Goal: Information Seeking & Learning: Find specific page/section

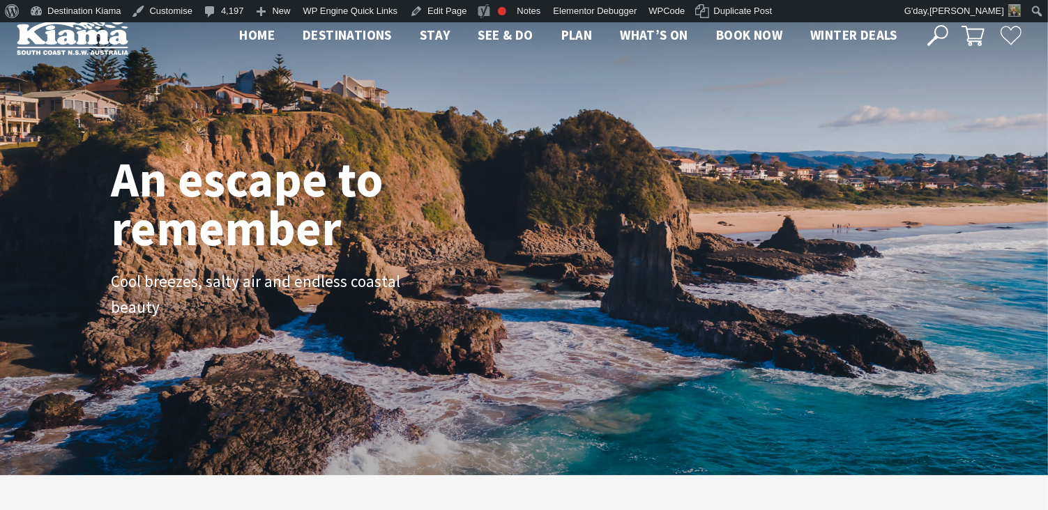
scroll to position [248, 1059]
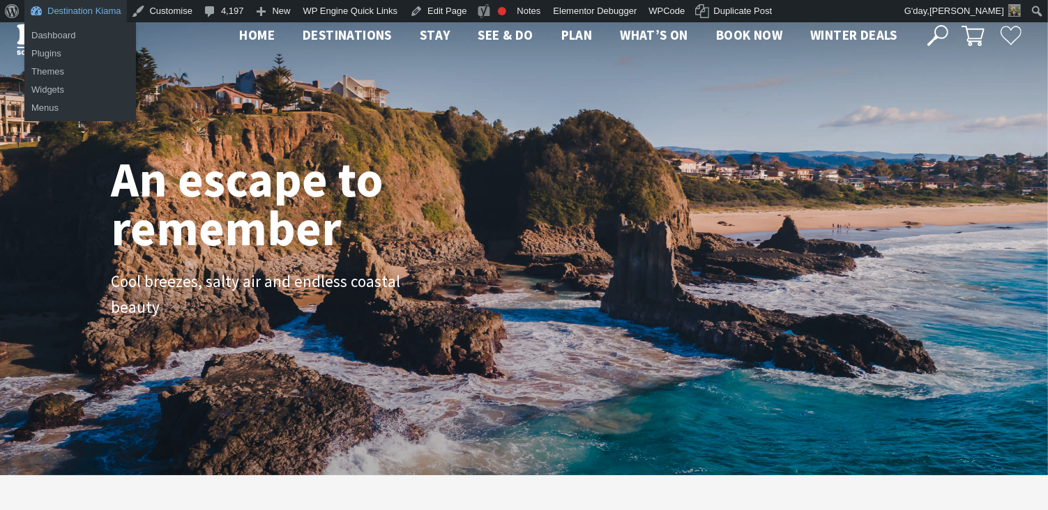
click at [104, 9] on link "Destination Kiama" at bounding box center [75, 11] width 103 height 22
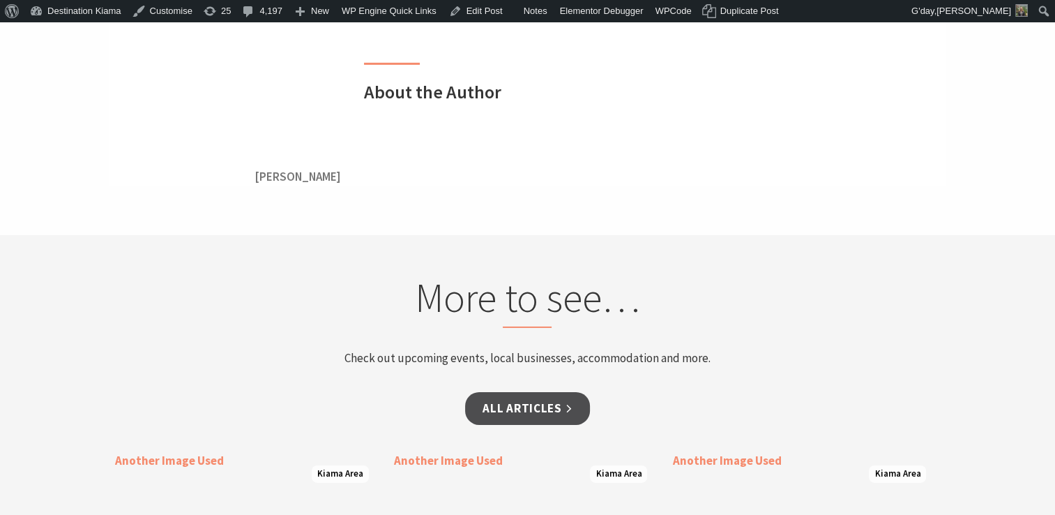
scroll to position [4501, 0]
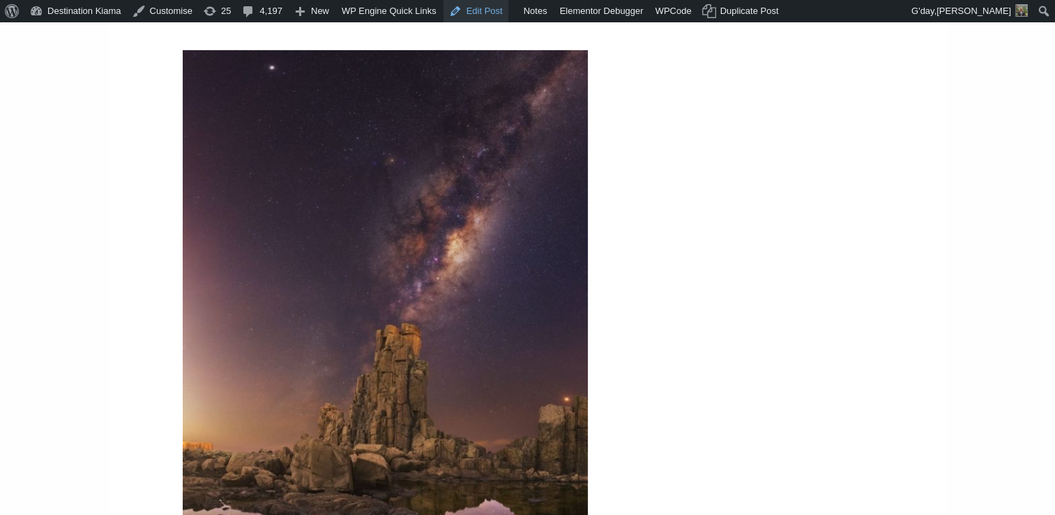
click at [480, 18] on link "Edit Post" at bounding box center [476, 11] width 65 height 22
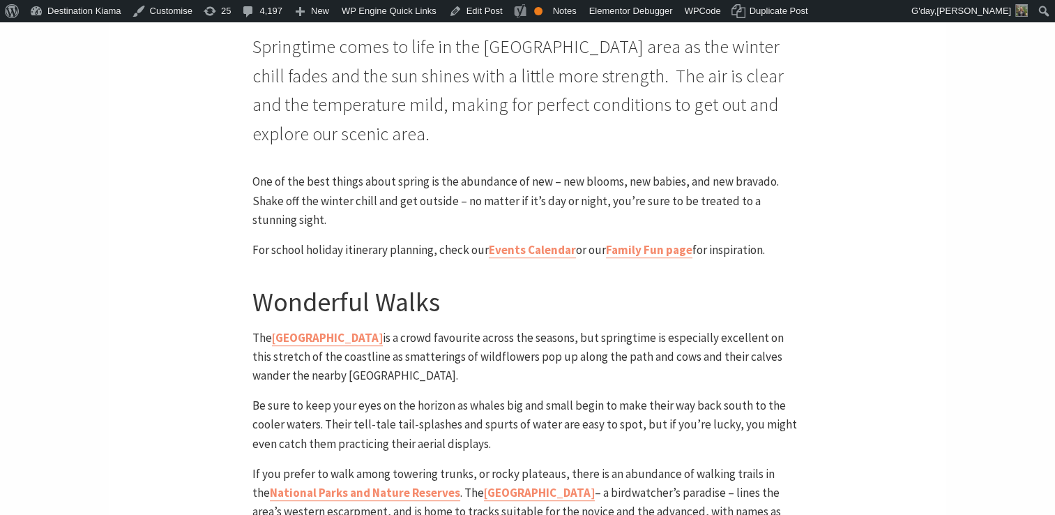
scroll to position [583, 0]
click at [518, 242] on link "Events Calendar" at bounding box center [532, 250] width 87 height 16
click at [656, 242] on link "Family Fun page" at bounding box center [649, 250] width 86 height 16
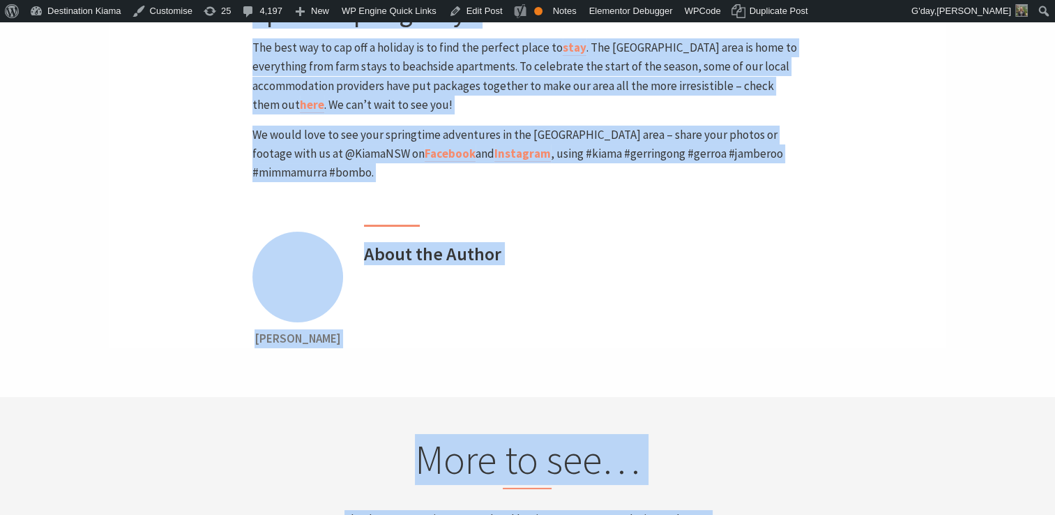
scroll to position [5414, 0]
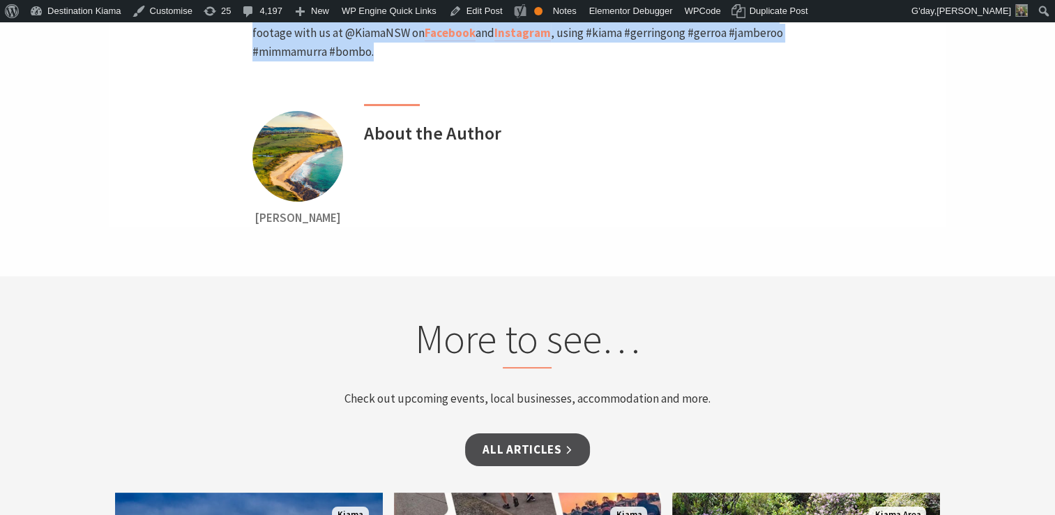
drag, startPoint x: 254, startPoint y: 108, endPoint x: 301, endPoint y: 26, distance: 94.0
copy article "Springtime comes to life in the Kiama area as the winter chill fades and the su…"
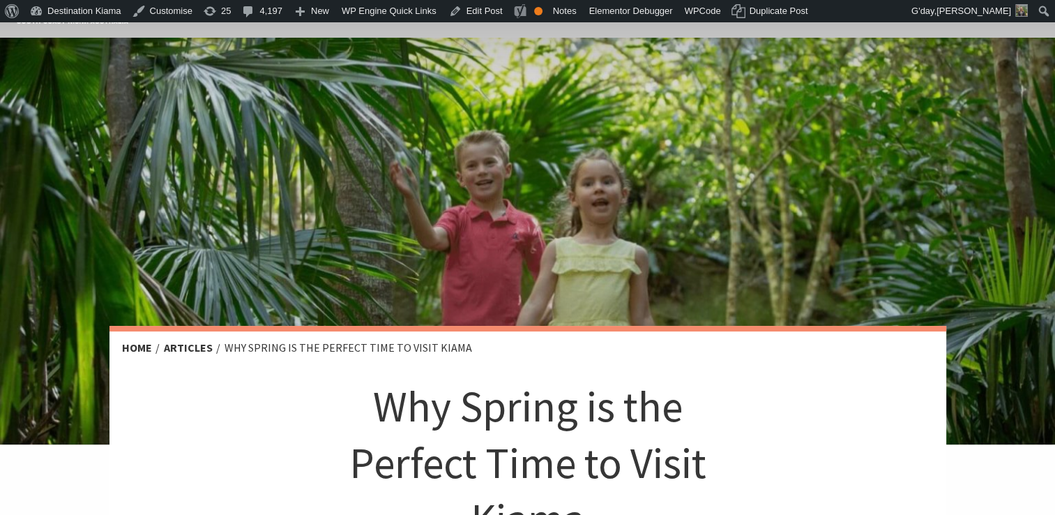
scroll to position [0, 0]
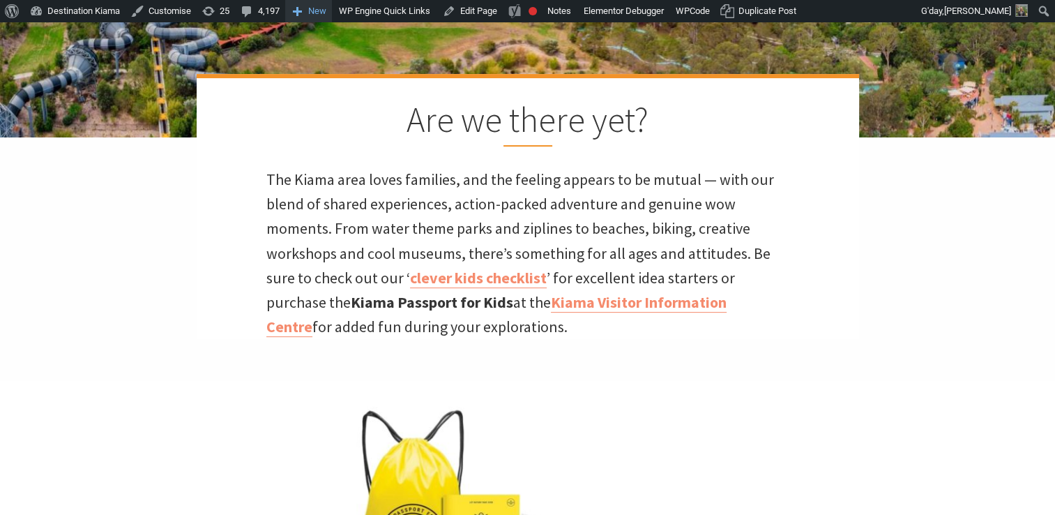
scroll to position [494, 1073]
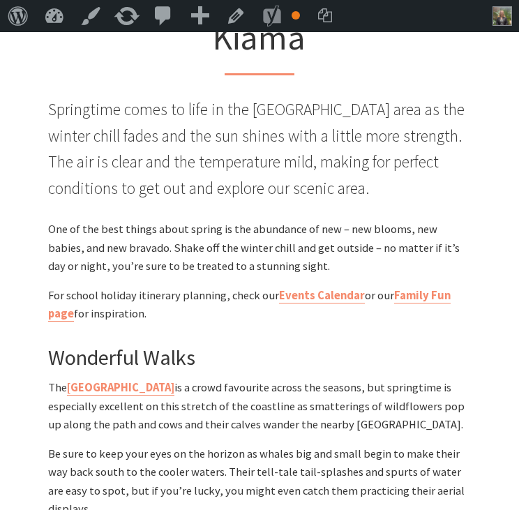
scroll to position [494, 0]
drag, startPoint x: 173, startPoint y: 317, endPoint x: 33, endPoint y: 238, distance: 160.5
copy article "One of the best things about spring is the abundance of new – new blooms, new b…"
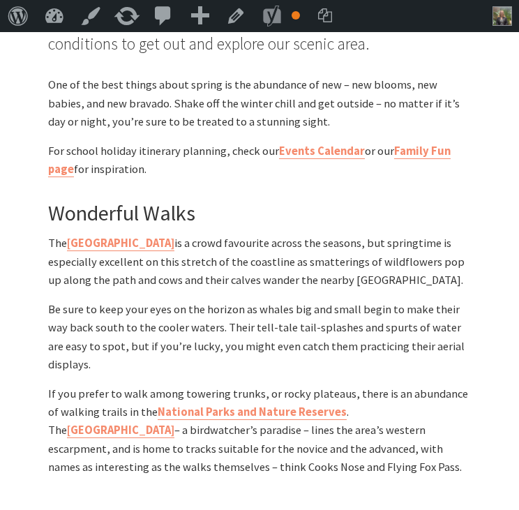
scroll to position [639, 0]
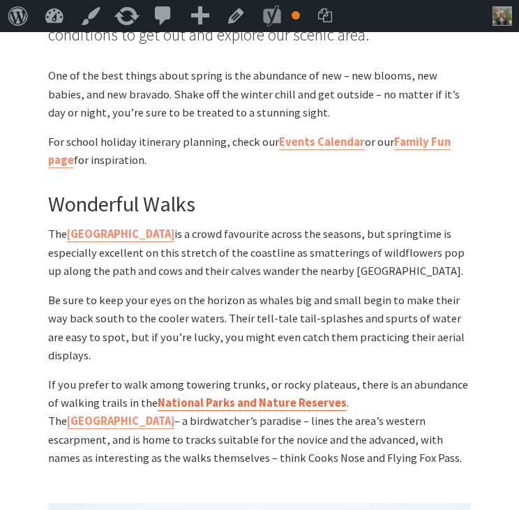
scroll to position [540, 0]
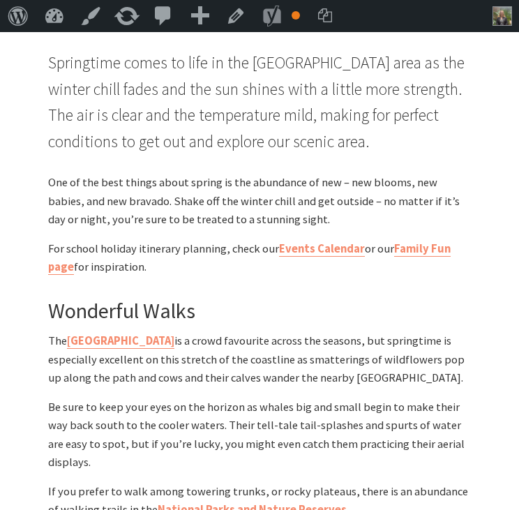
drag, startPoint x: 171, startPoint y: 271, endPoint x: 8, endPoint y: 191, distance: 180.9
copy article "One of the best things about spring is the abundance of new – new blooms, new b…"
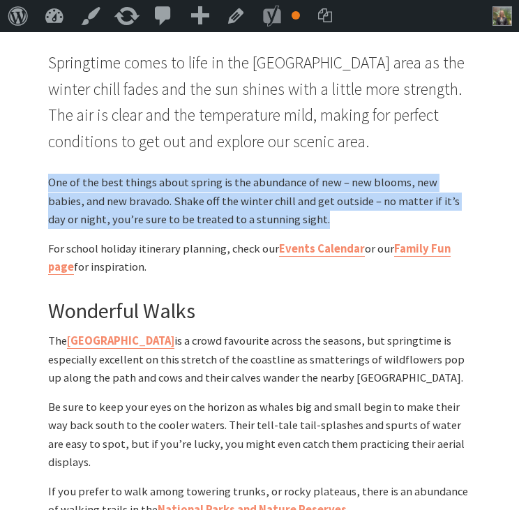
drag, startPoint x: 299, startPoint y: 217, endPoint x: -34, endPoint y: 165, distance: 337.3
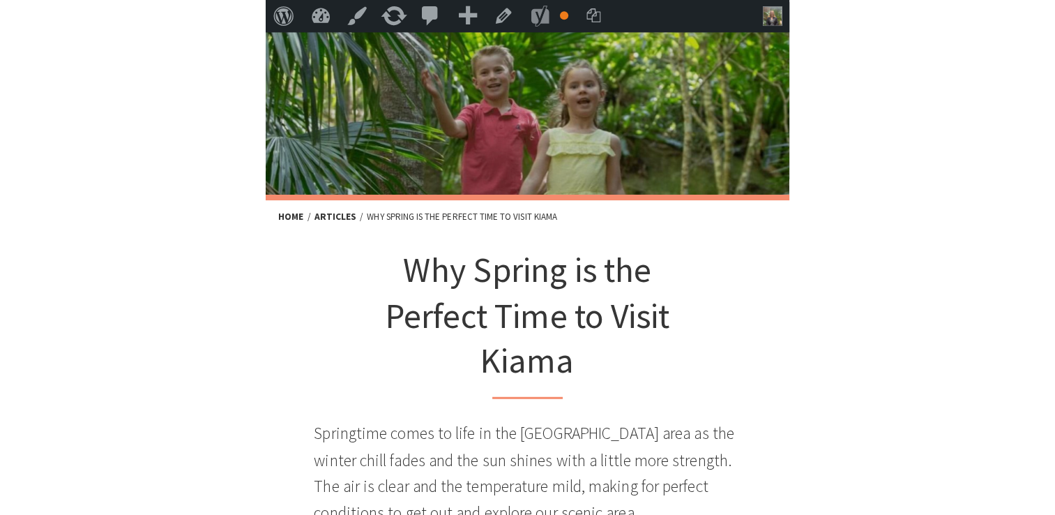
scroll to position [106, 0]
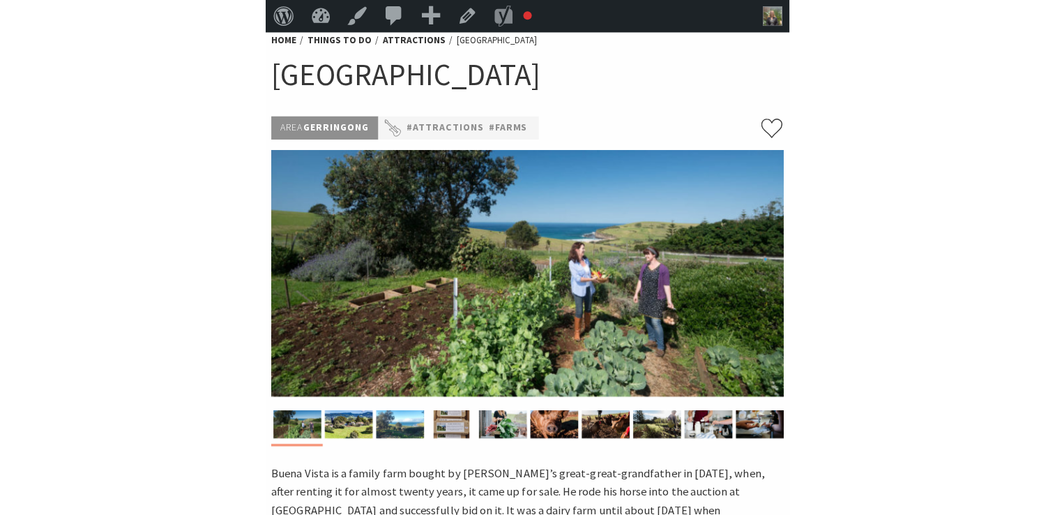
scroll to position [84, 0]
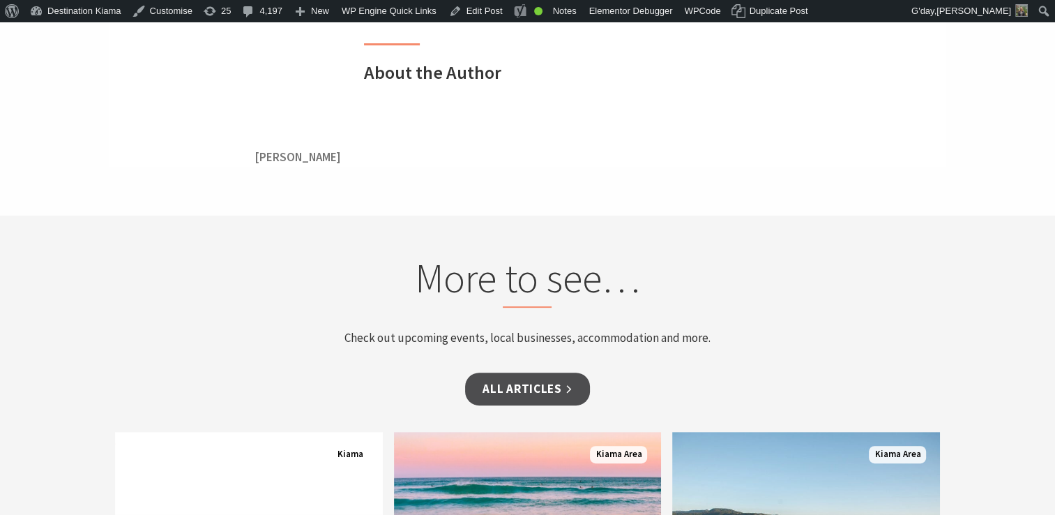
scroll to position [5635, 0]
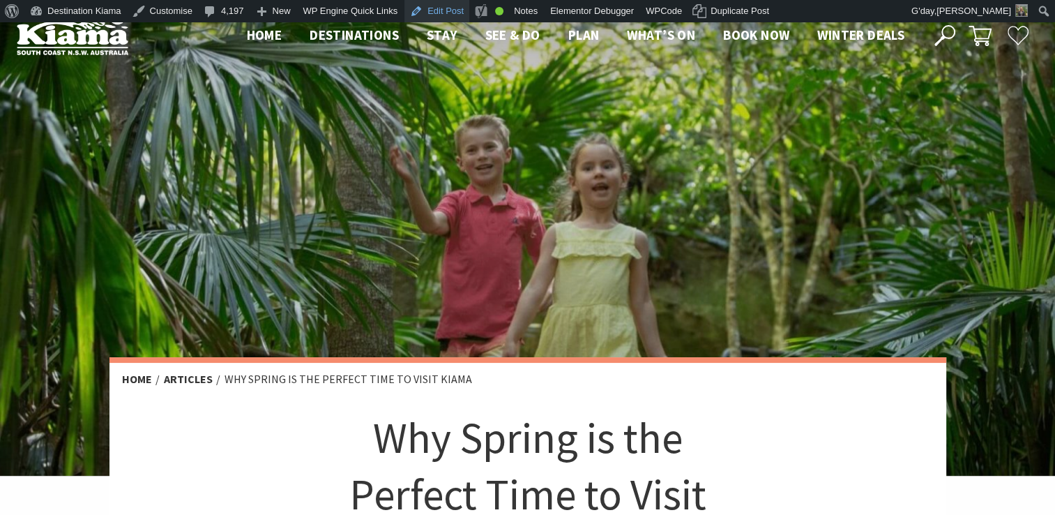
click at [420, 10] on link "Edit Post" at bounding box center [436, 11] width 65 height 22
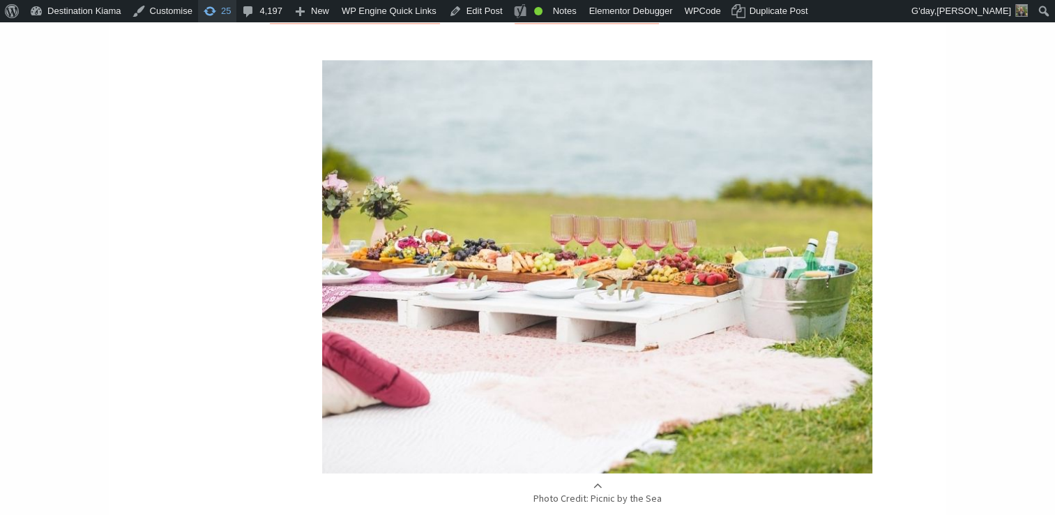
scroll to position [1980, 0]
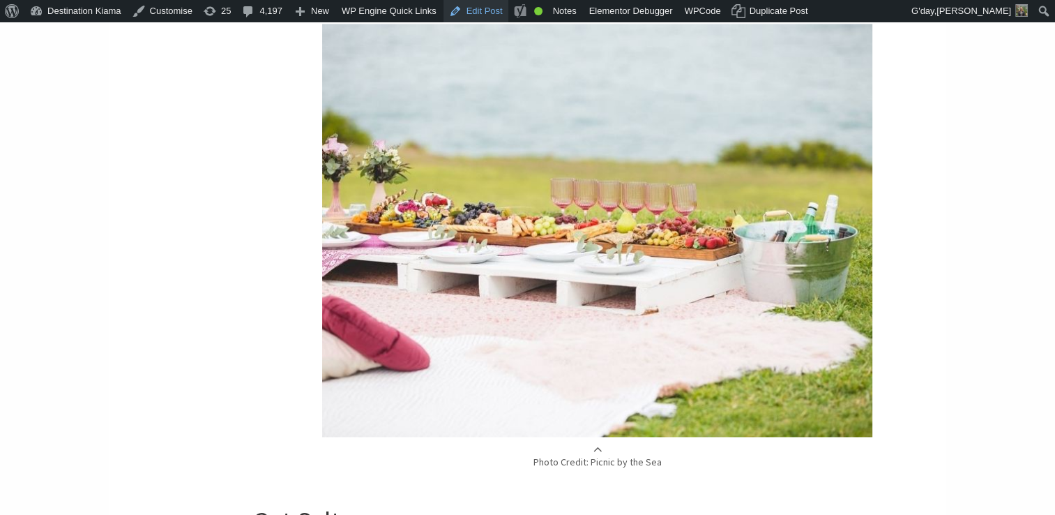
click at [472, 15] on link "Edit Post" at bounding box center [476, 11] width 65 height 22
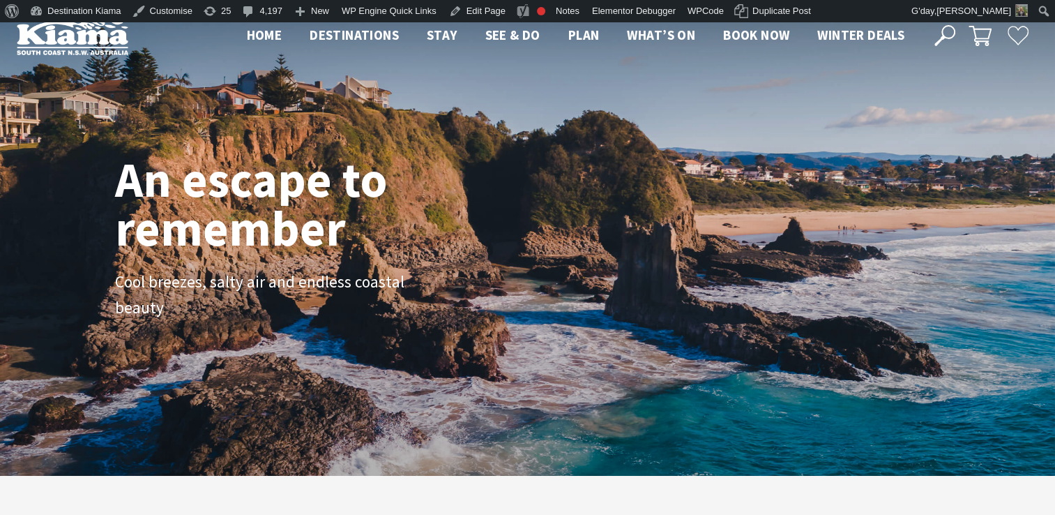
scroll to position [225, 1066]
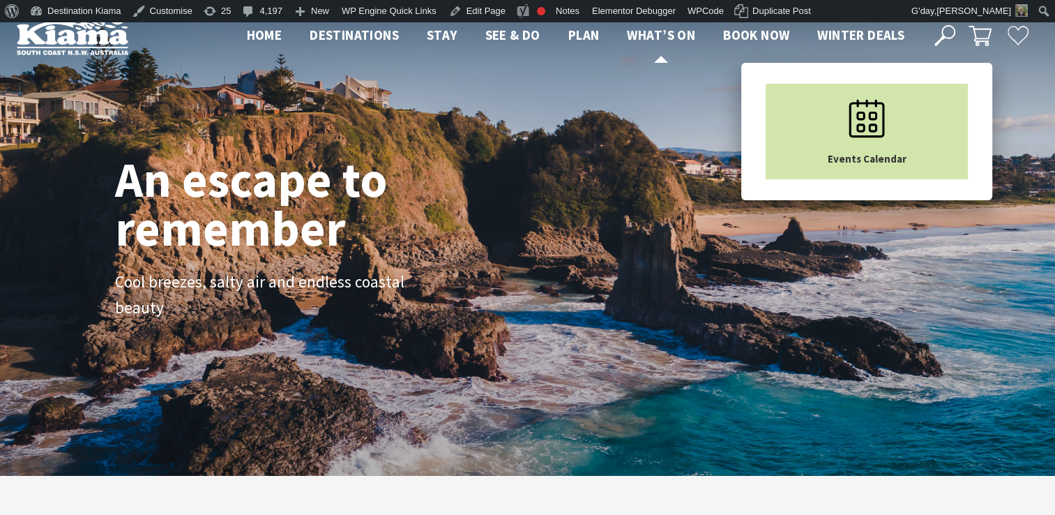
click at [797, 119] on link "Events Calendar" at bounding box center [867, 132] width 202 height 96
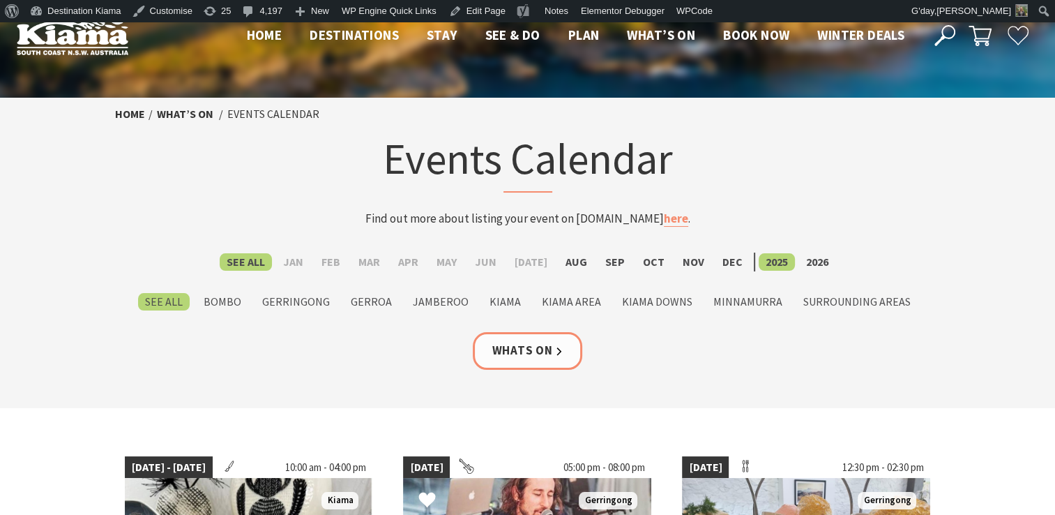
scroll to position [293, 0]
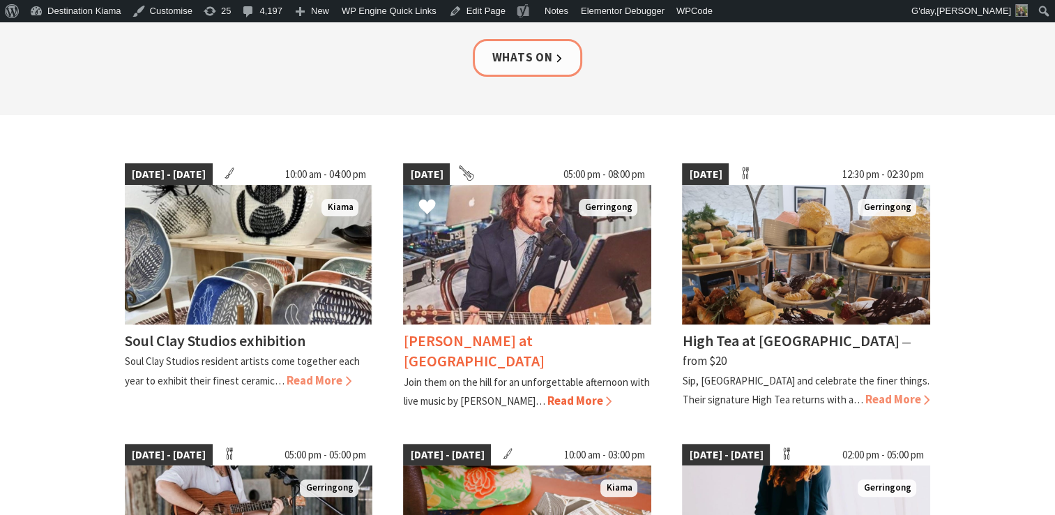
click at [522, 248] on img at bounding box center [527, 254] width 248 height 139
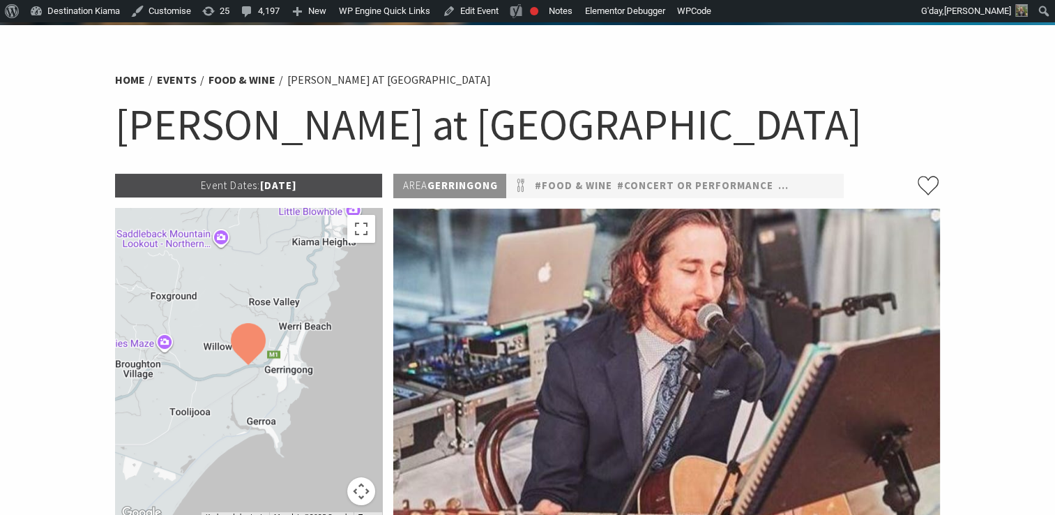
scroll to position [62, 0]
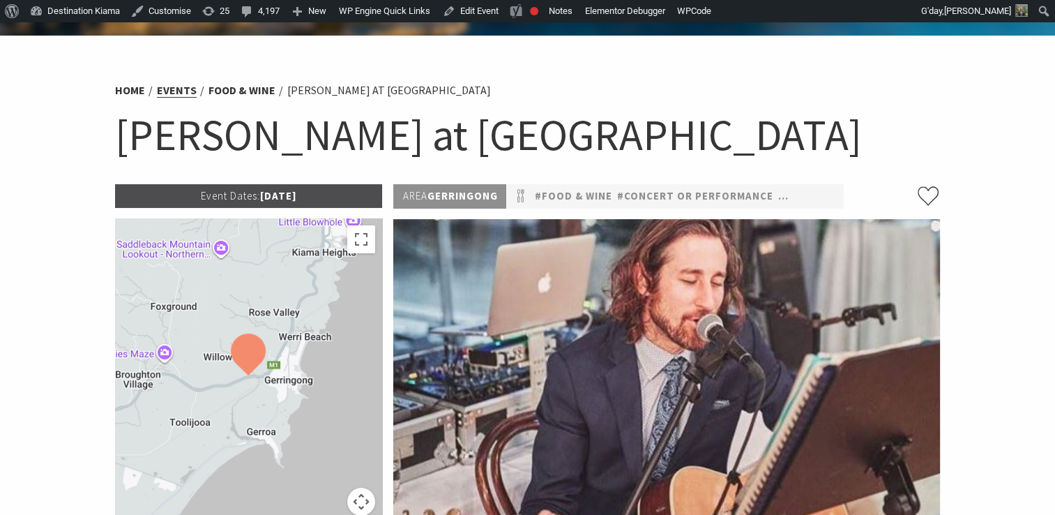
click at [164, 88] on link "Events" at bounding box center [177, 90] width 40 height 15
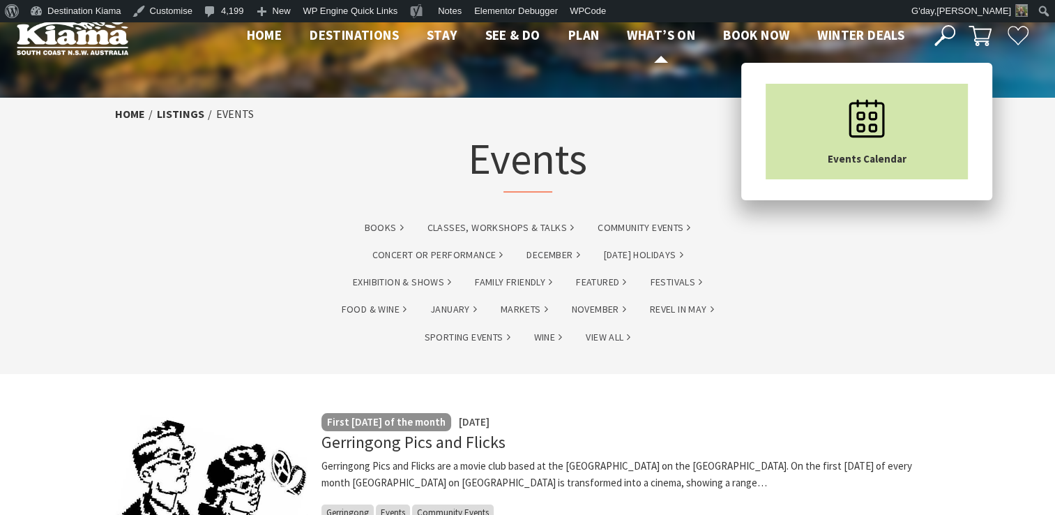
click at [833, 111] on icon "Main Menu" at bounding box center [867, 119] width 70 height 70
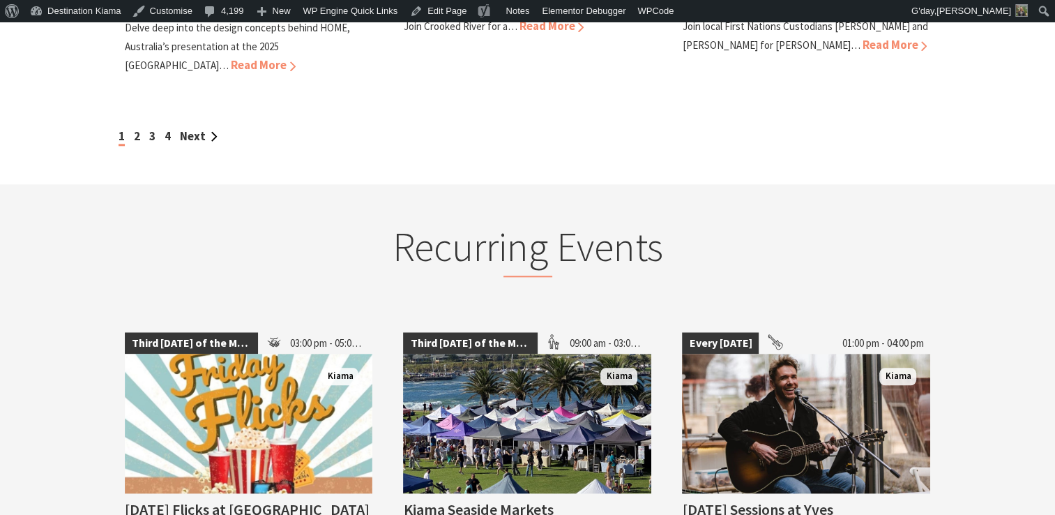
scroll to position [1548, 0]
click at [133, 127] on div "1 2 3 4 Next" at bounding box center [528, 136] width 826 height 19
click at [139, 128] on link "2" at bounding box center [137, 135] width 6 height 15
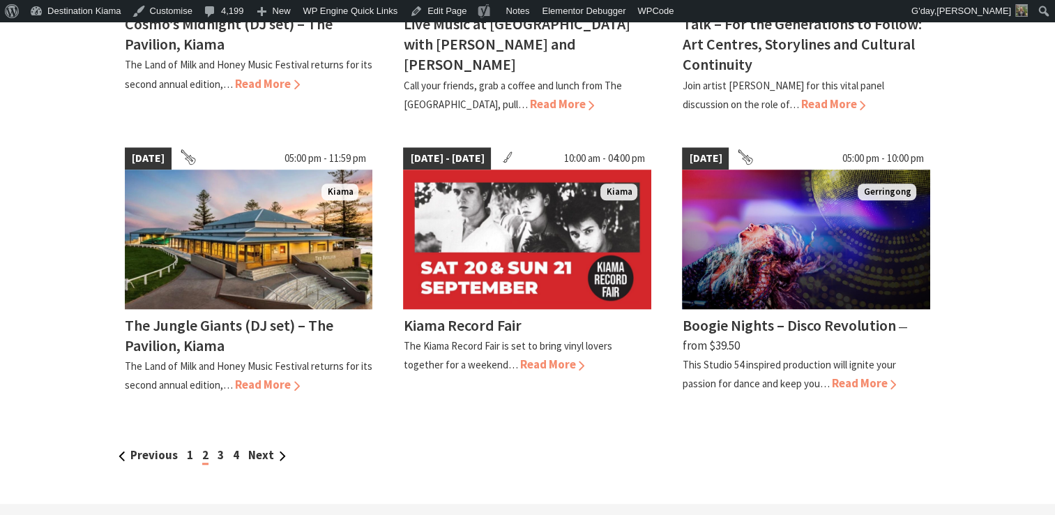
scroll to position [1194, 0]
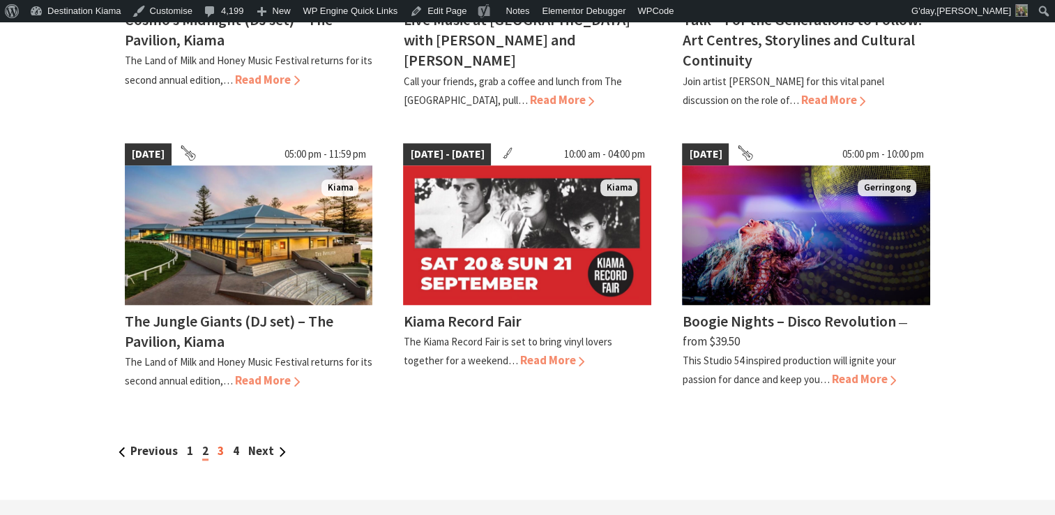
click at [218, 443] on link "3" at bounding box center [221, 450] width 6 height 15
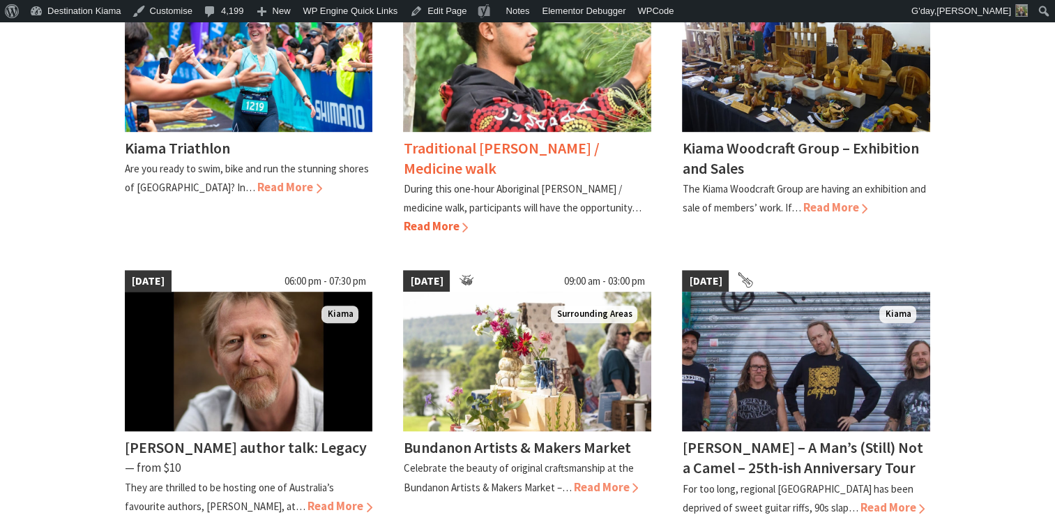
scroll to position [1167, 0]
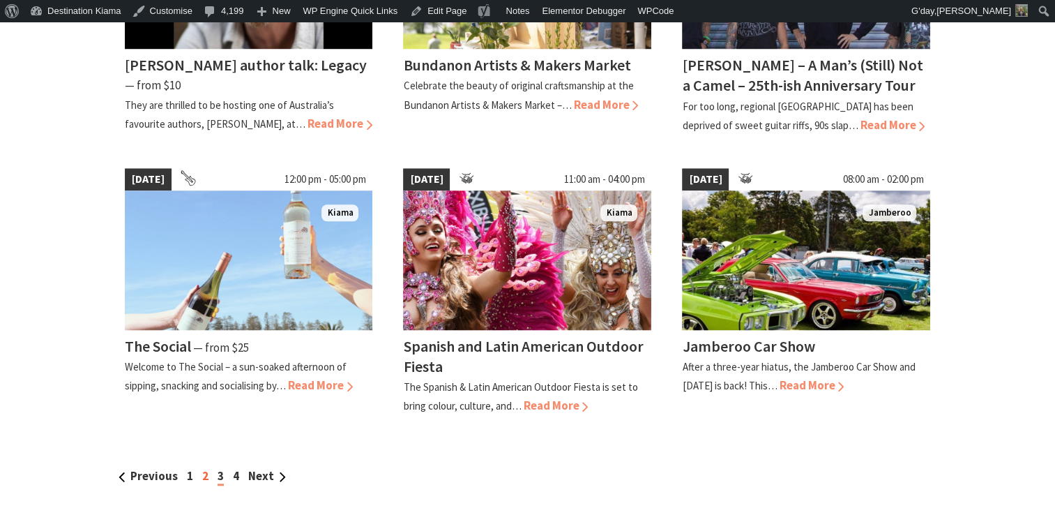
click at [203, 468] on link "2" at bounding box center [205, 475] width 6 height 15
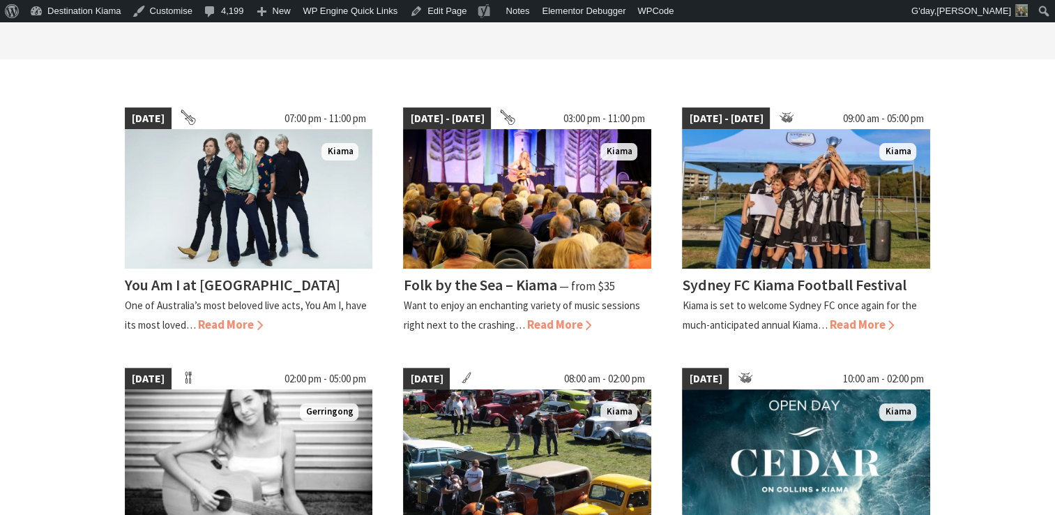
scroll to position [348, 0]
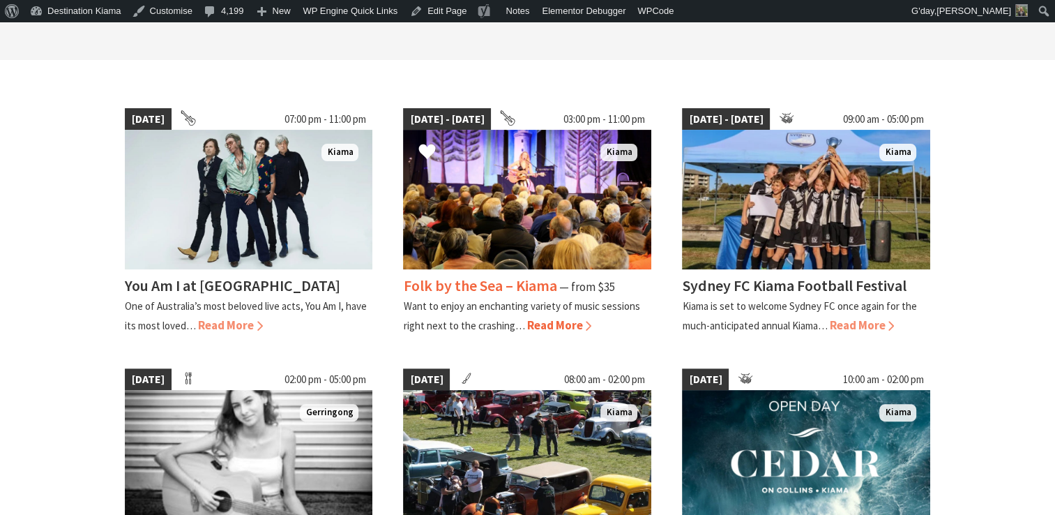
click at [591, 206] on img at bounding box center [527, 199] width 248 height 139
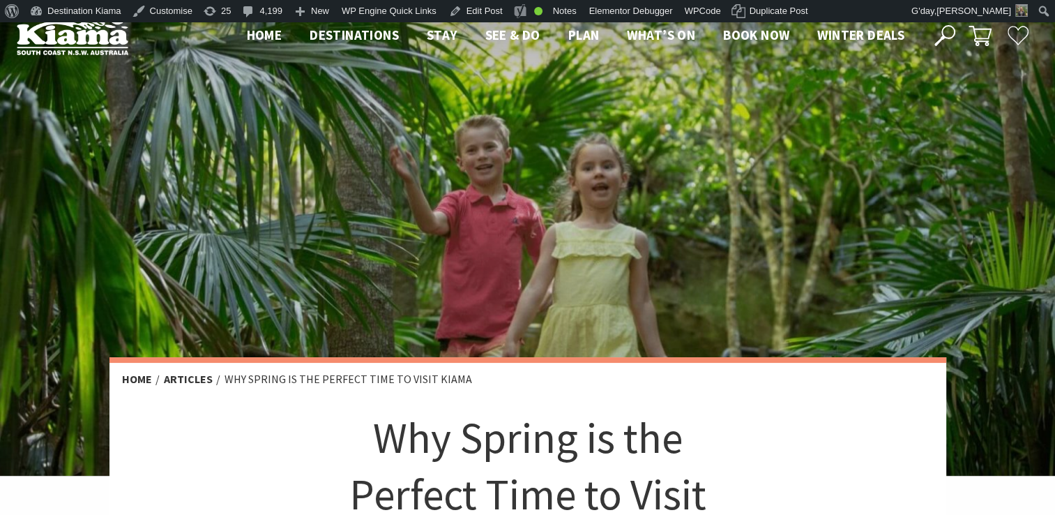
click at [579, 159] on div at bounding box center [527, 248] width 1055 height 453
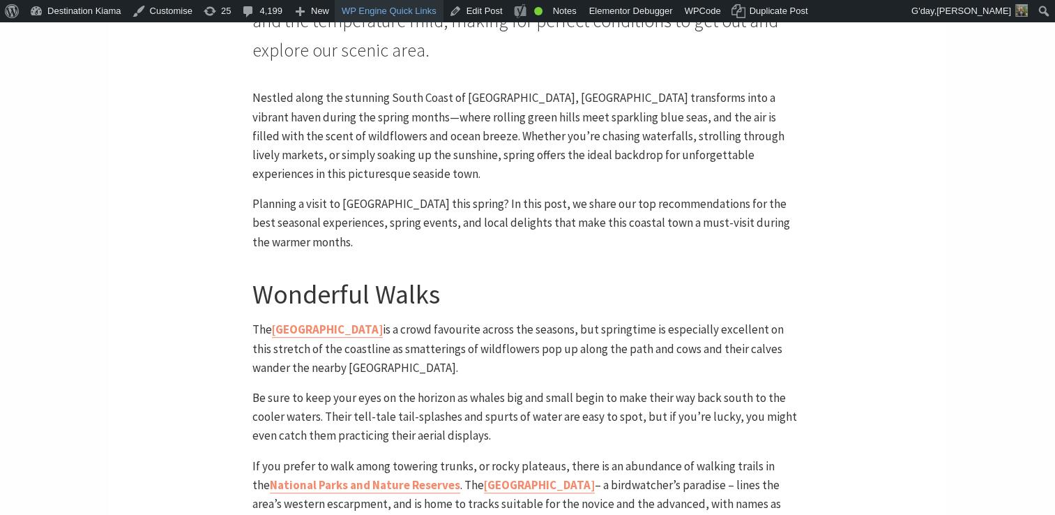
scroll to position [668, 0]
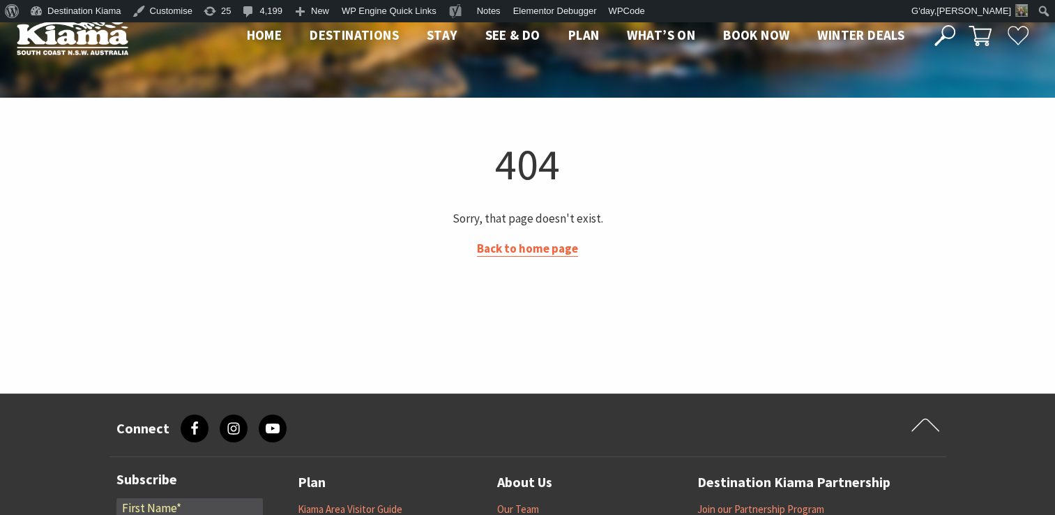
click at [538, 252] on link "Back to home page" at bounding box center [527, 249] width 101 height 16
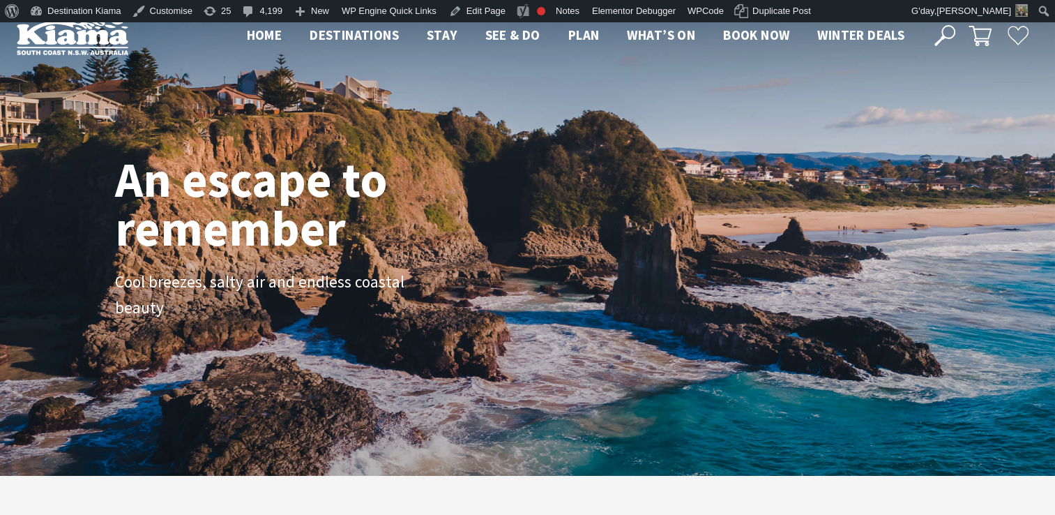
scroll to position [235, 1066]
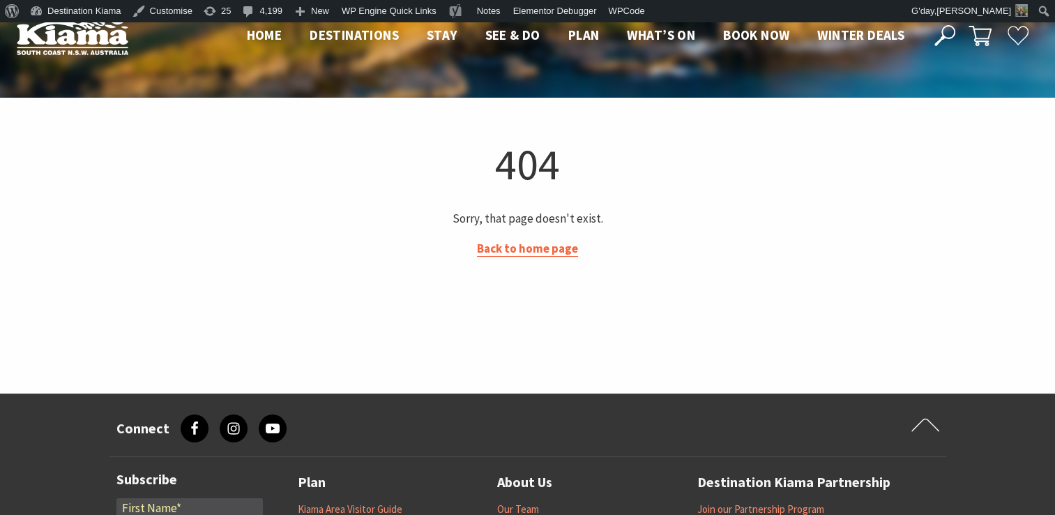
click at [533, 256] on link "Back to home page" at bounding box center [527, 249] width 101 height 16
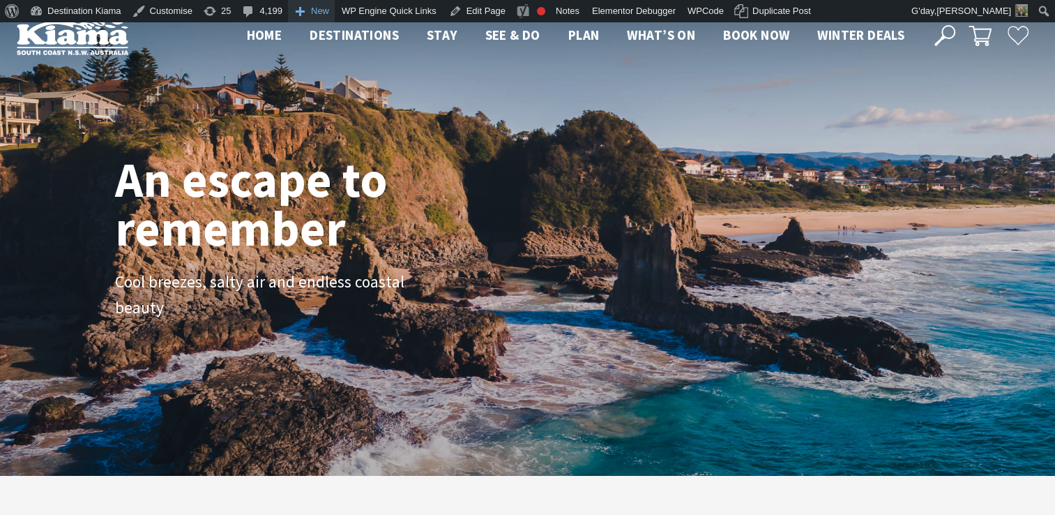
scroll to position [235, 1066]
drag, startPoint x: 317, startPoint y: 7, endPoint x: 682, endPoint y: 250, distance: 438.7
click at [682, 250] on div "An escape to remember Cool breezes, salty air and endless coastal beauty" at bounding box center [527, 248] width 837 height 199
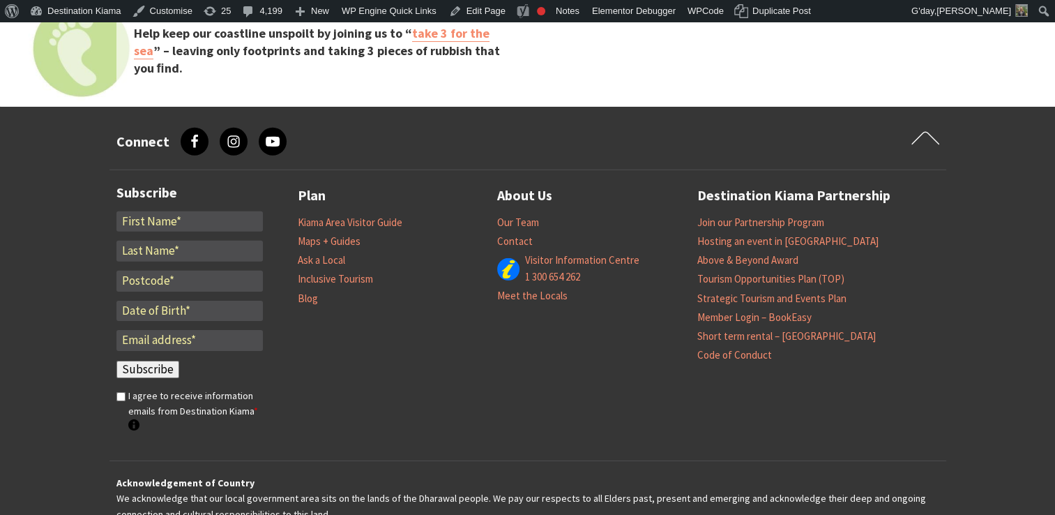
scroll to position [4337, 0]
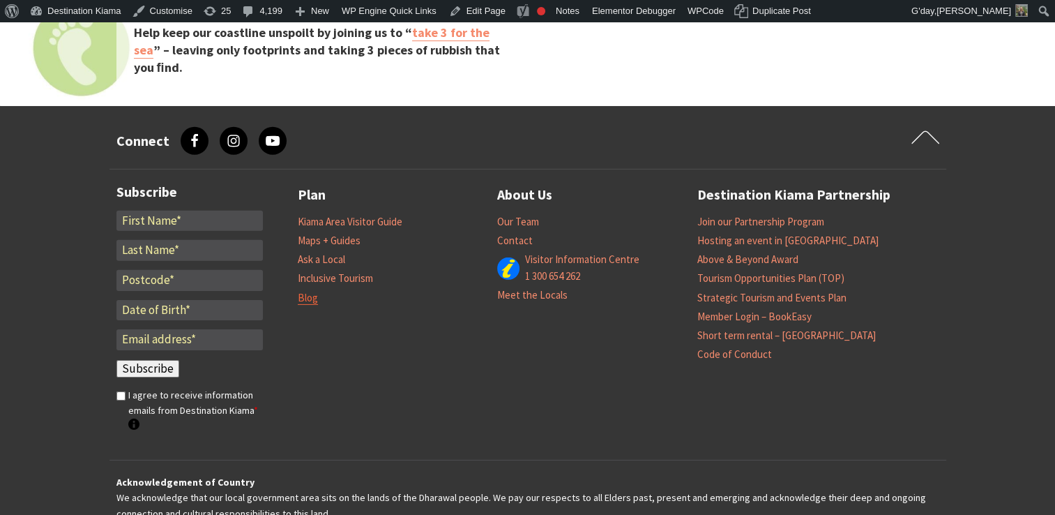
click at [305, 295] on link "Blog" at bounding box center [308, 298] width 20 height 14
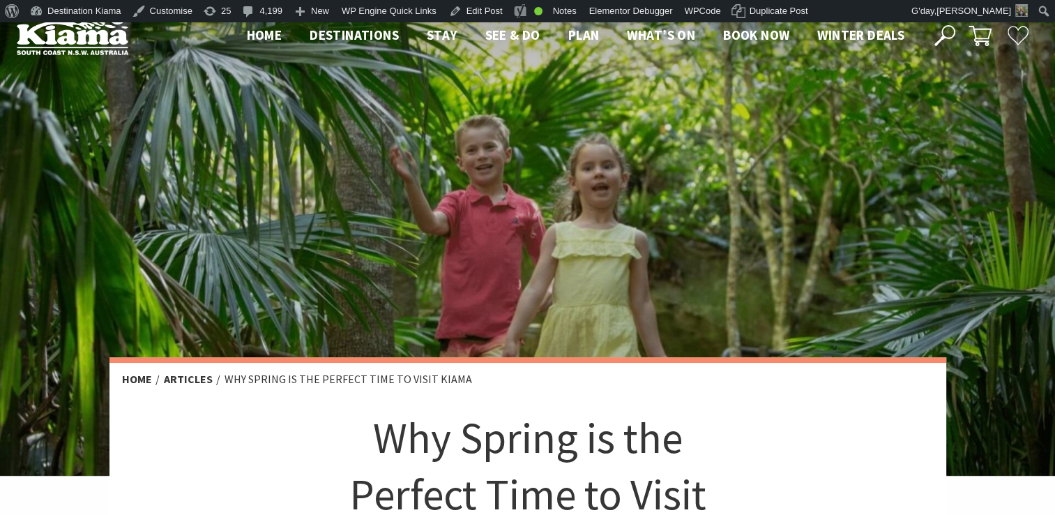
click at [478, 165] on div at bounding box center [527, 248] width 1055 height 453
click at [533, 185] on div at bounding box center [527, 248] width 1055 height 453
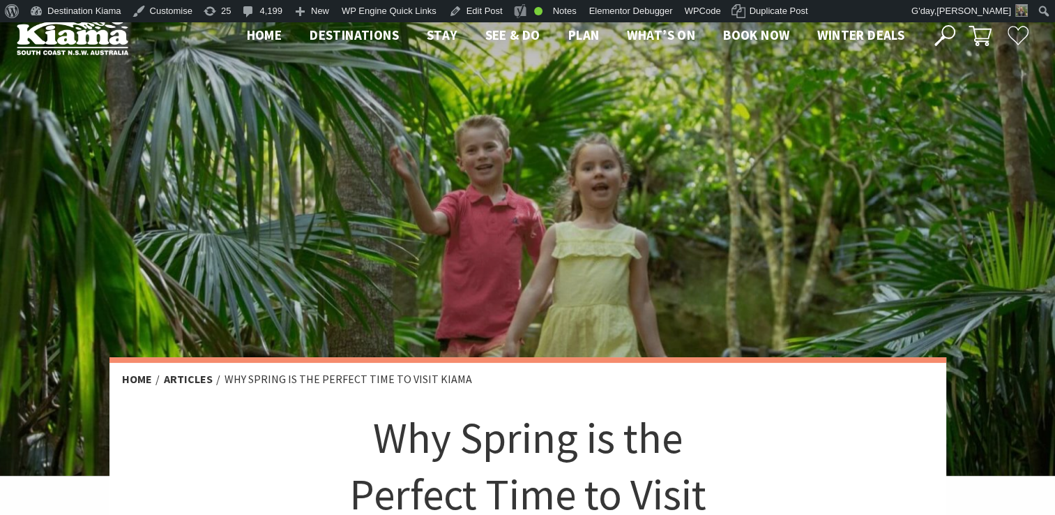
click at [533, 185] on div at bounding box center [527, 248] width 1055 height 453
click at [879, 177] on div at bounding box center [527, 248] width 1055 height 453
click at [609, 217] on div at bounding box center [527, 248] width 1055 height 453
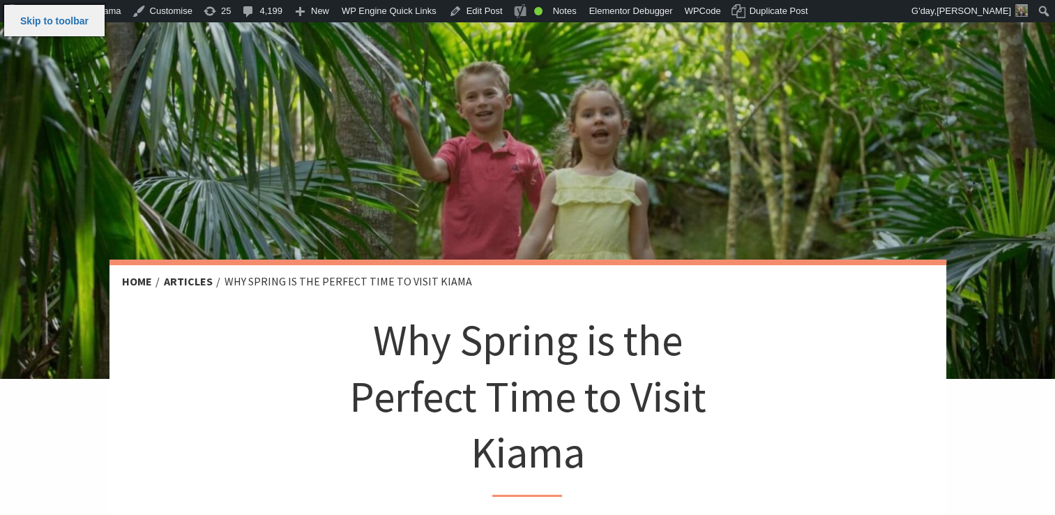
scroll to position [89, 0]
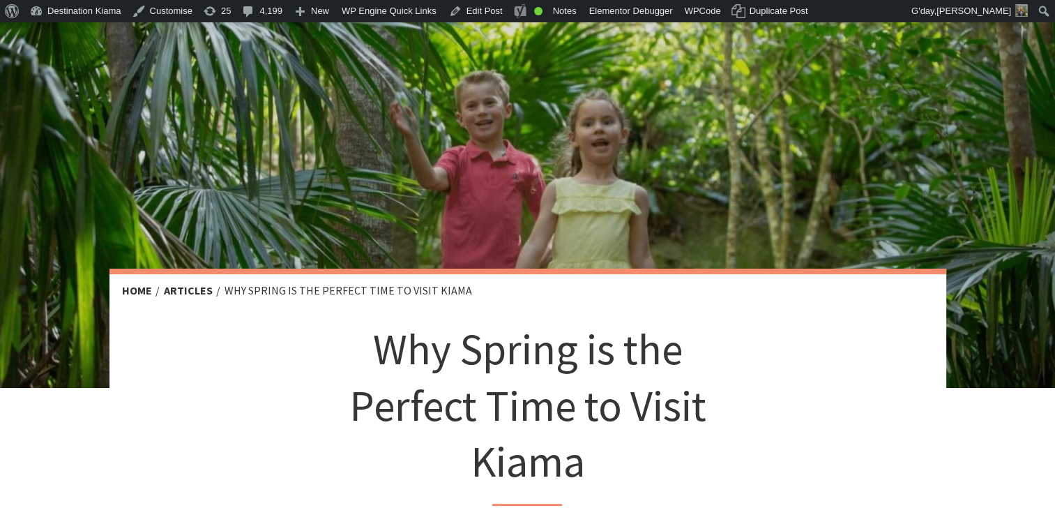
click at [711, 155] on div at bounding box center [527, 160] width 1055 height 453
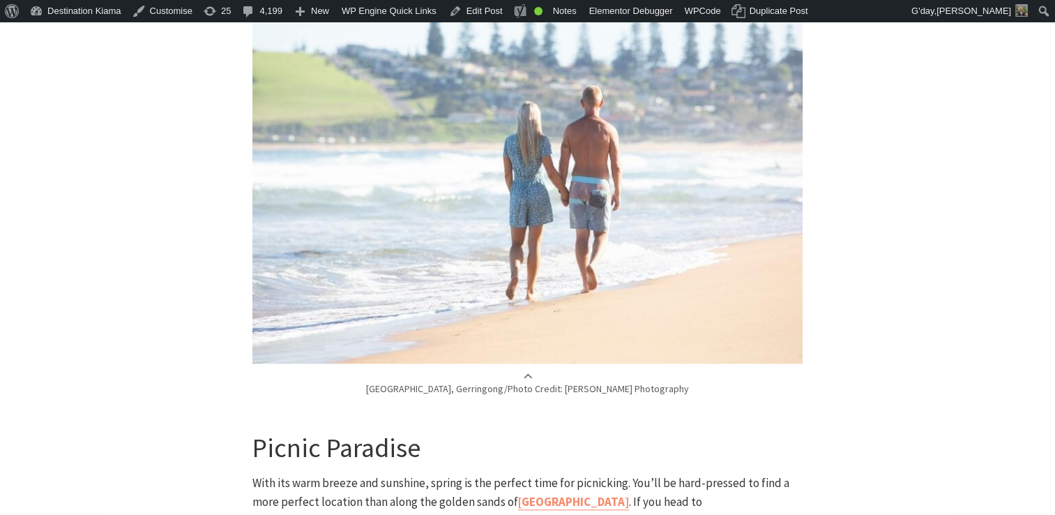
scroll to position [1283, 0]
click at [438, 179] on img at bounding box center [527, 156] width 550 height 413
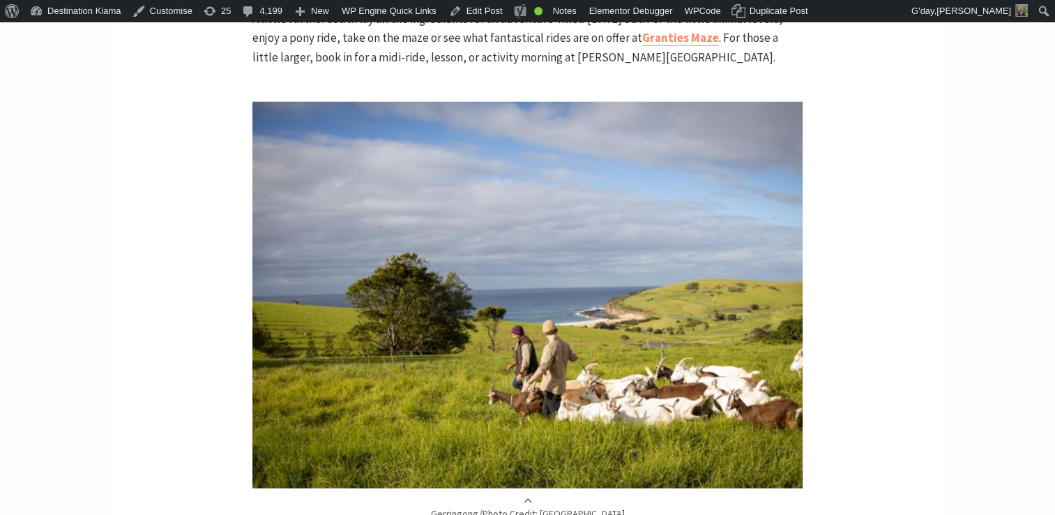
scroll to position [3728, 0]
click at [438, 179] on img at bounding box center [527, 295] width 550 height 386
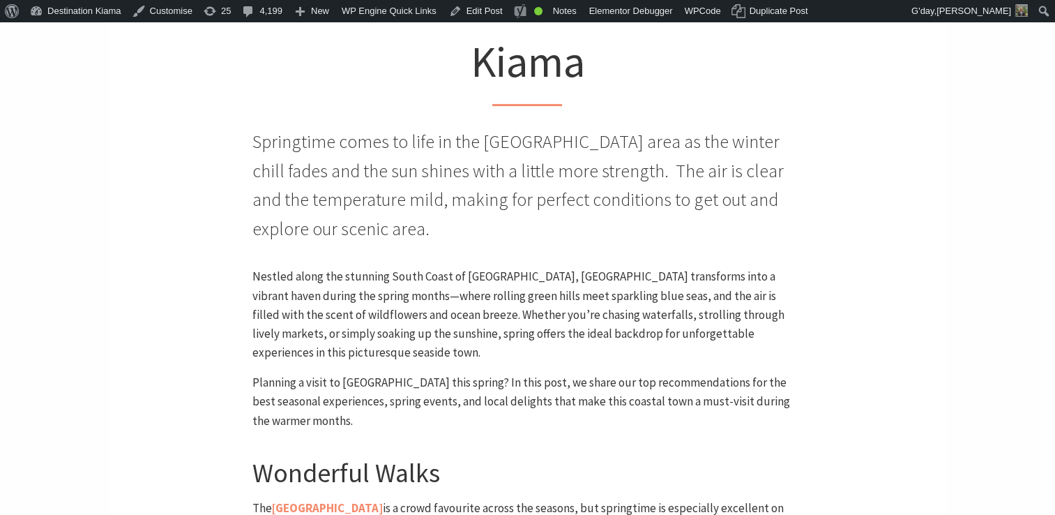
scroll to position [0, 0]
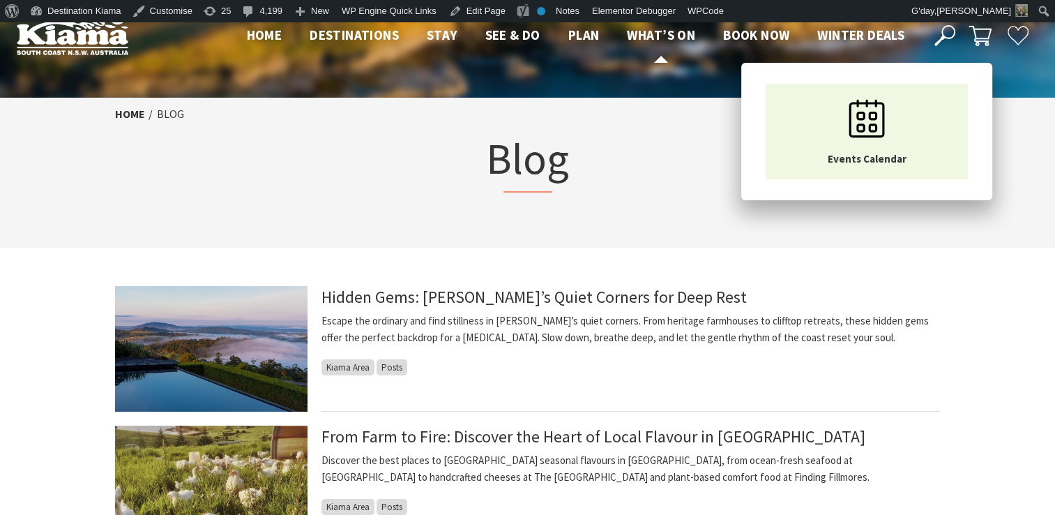
click at [648, 33] on span "What’s On" at bounding box center [661, 34] width 68 height 17
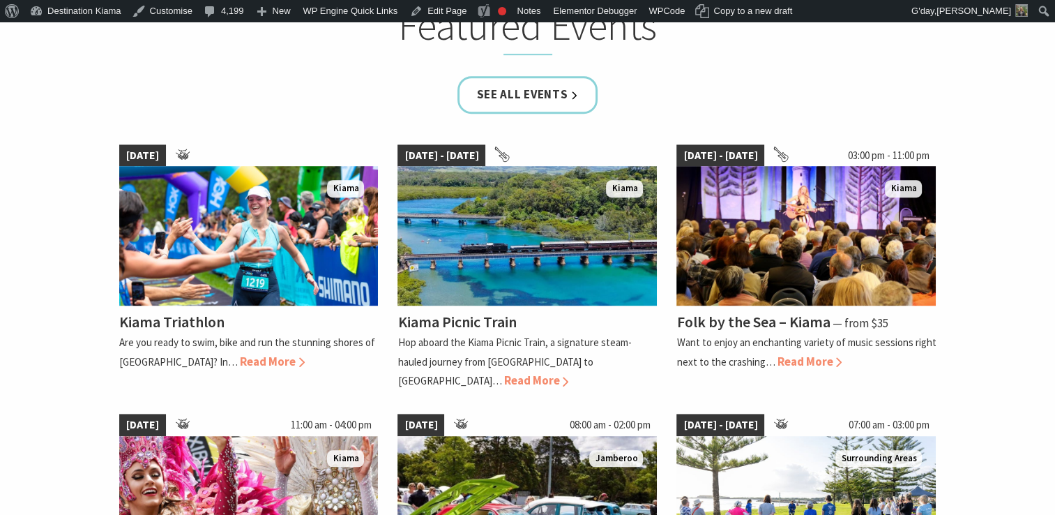
scroll to position [887, 0]
click at [568, 100] on link "See all Events" at bounding box center [527, 94] width 141 height 37
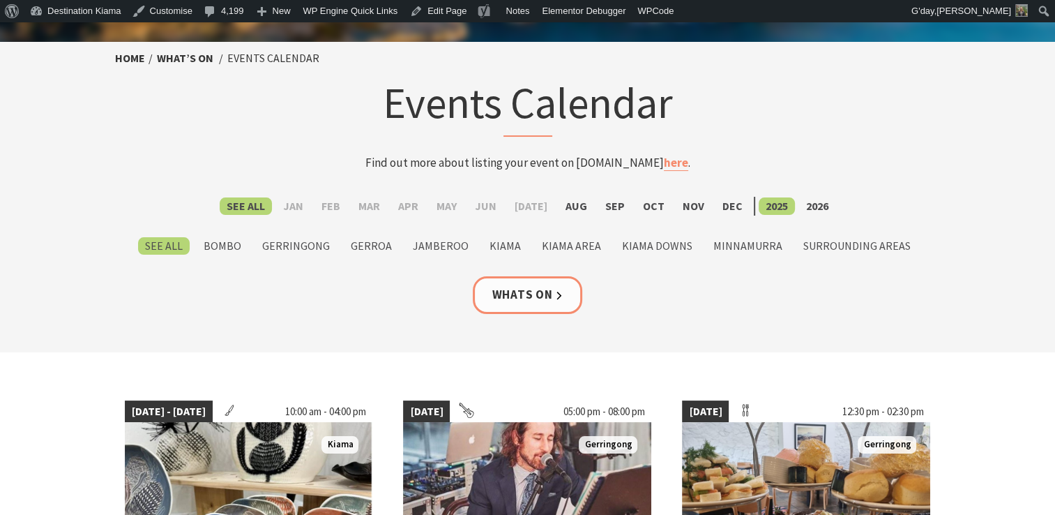
scroll to position [57, 0]
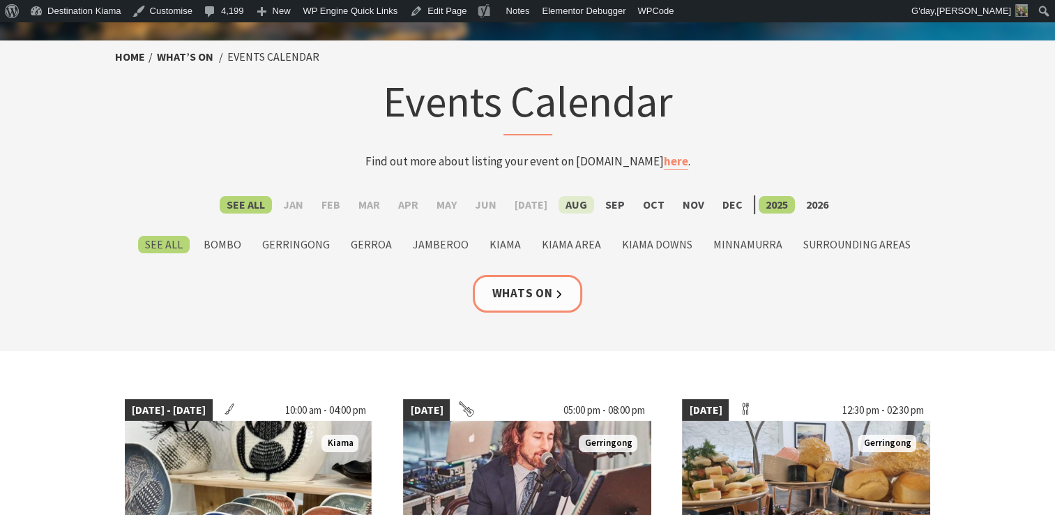
click at [575, 202] on label "Aug" at bounding box center [577, 204] width 36 height 17
click at [0, 0] on input "Aug" at bounding box center [0, 0] width 0 height 0
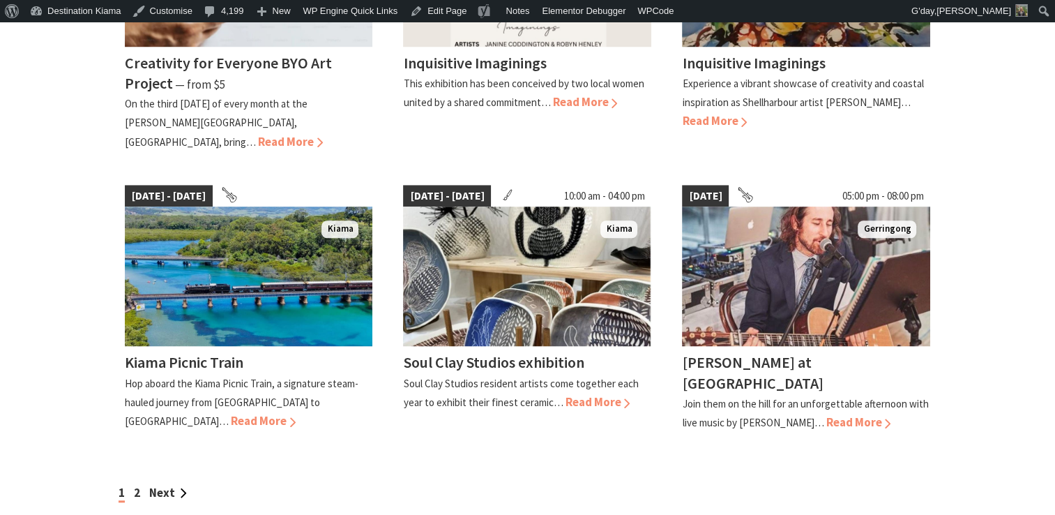
scroll to position [1132, 0]
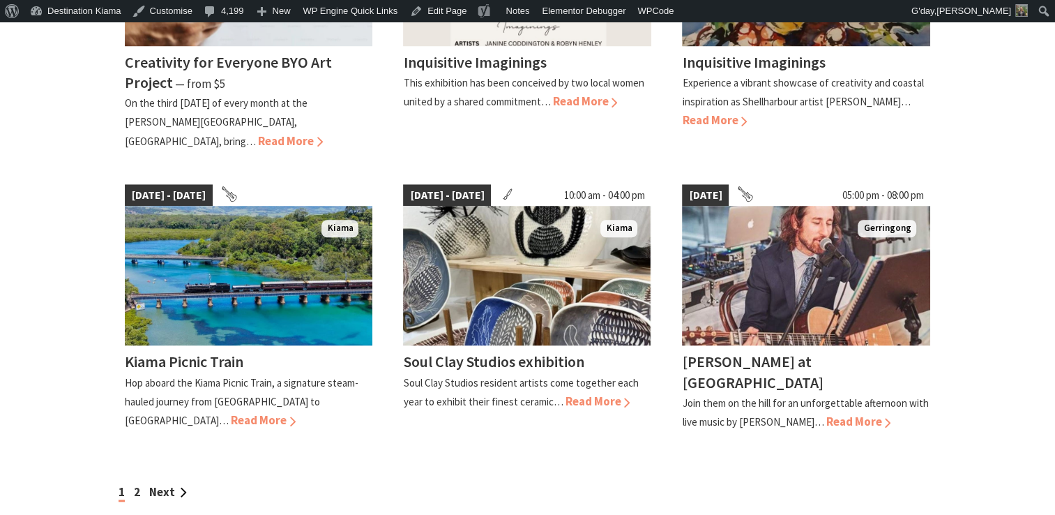
click at [141, 483] on div "1 2 Next" at bounding box center [528, 492] width 826 height 19
click at [135, 484] on link "2" at bounding box center [137, 491] width 6 height 15
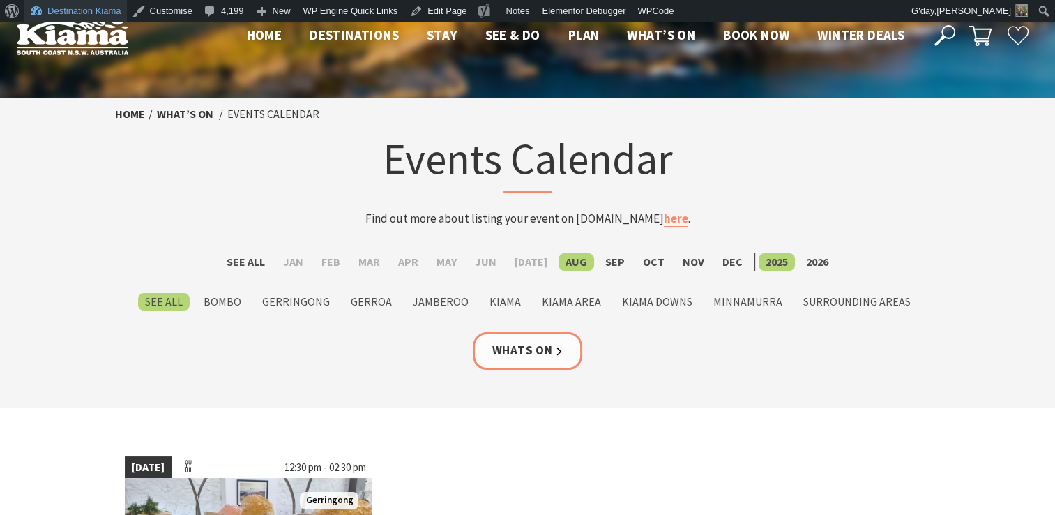
click at [76, 10] on link "Destination Kiama" at bounding box center [75, 11] width 103 height 22
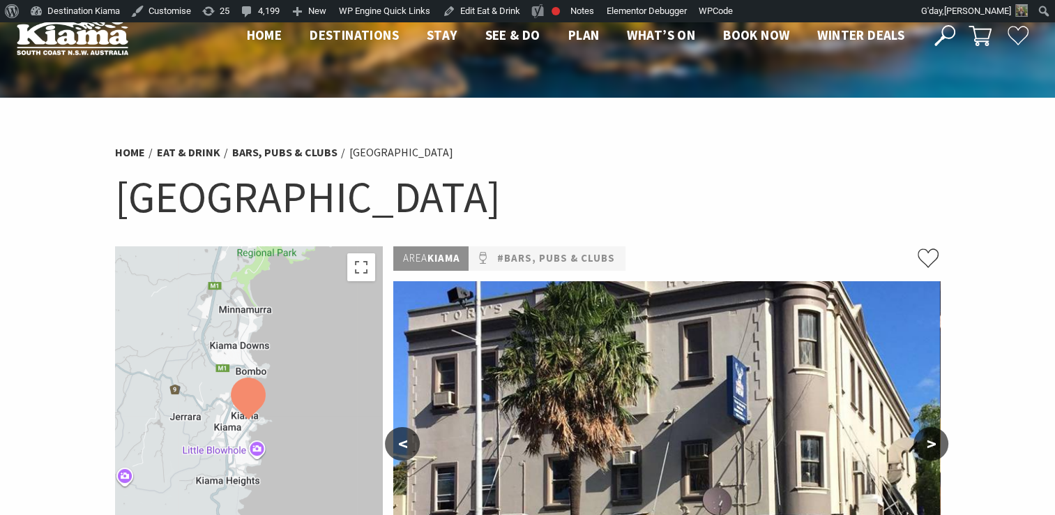
scroll to position [184, 0]
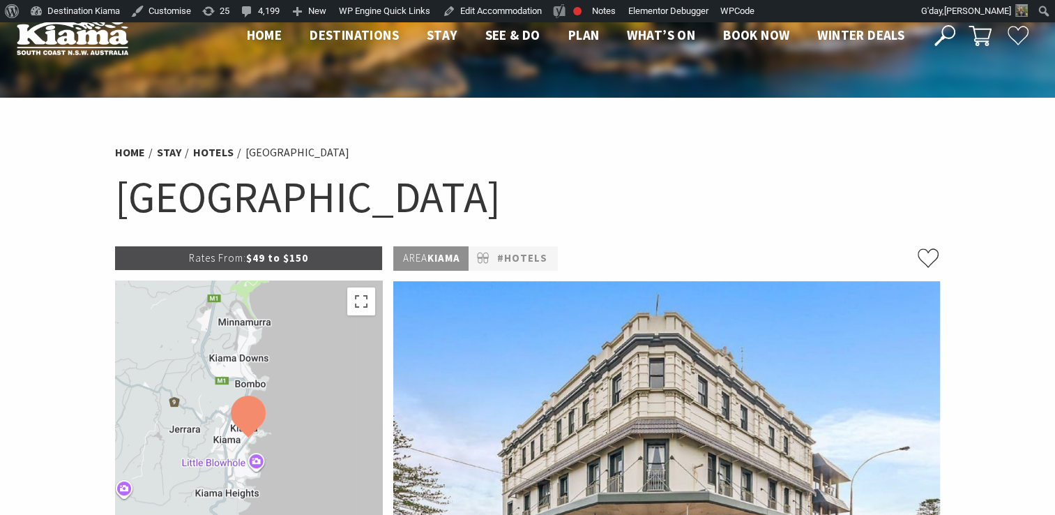
scroll to position [4, 0]
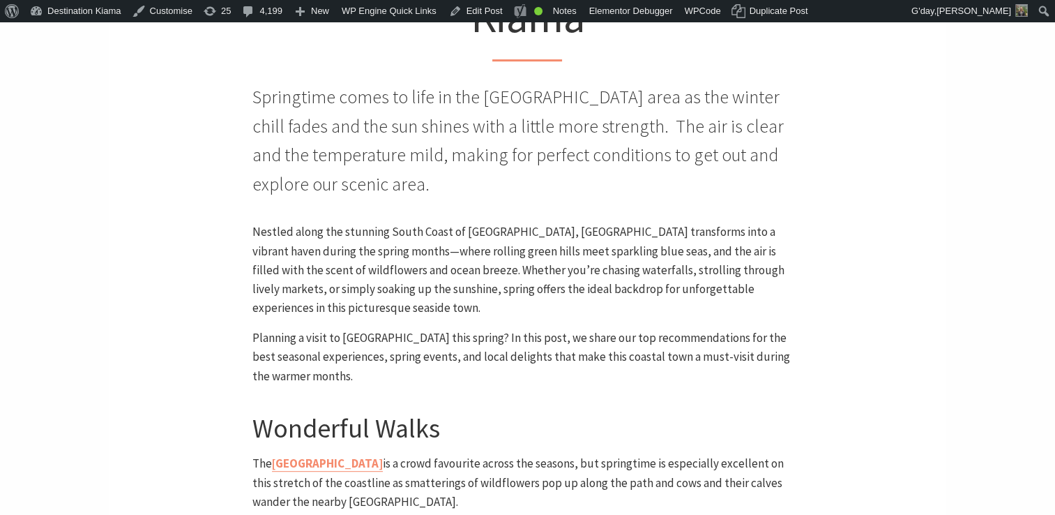
scroll to position [605, 0]
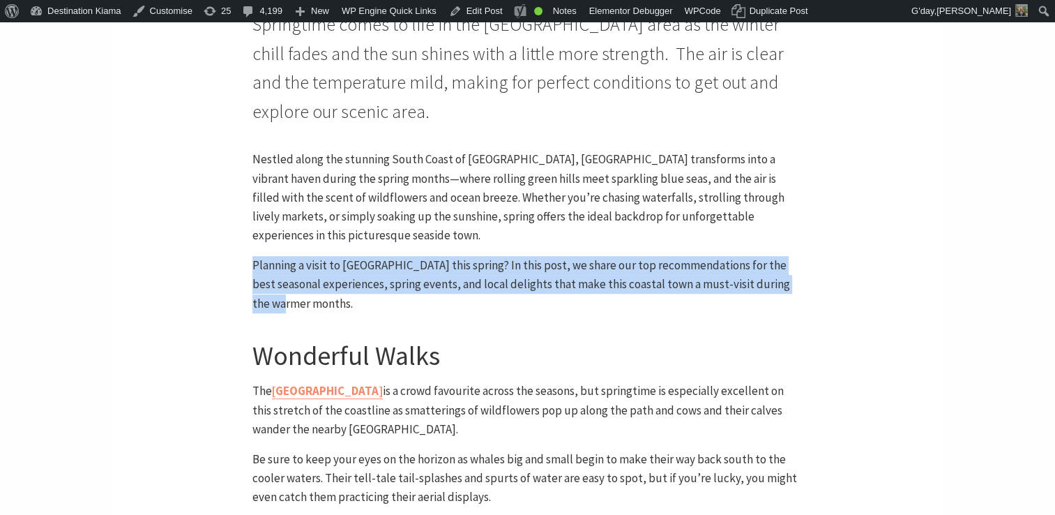
drag, startPoint x: 304, startPoint y: 275, endPoint x: 250, endPoint y: 233, distance: 68.1
copy p "Planning a visit to Kiama this spring? In this post, we share our top recommend…"
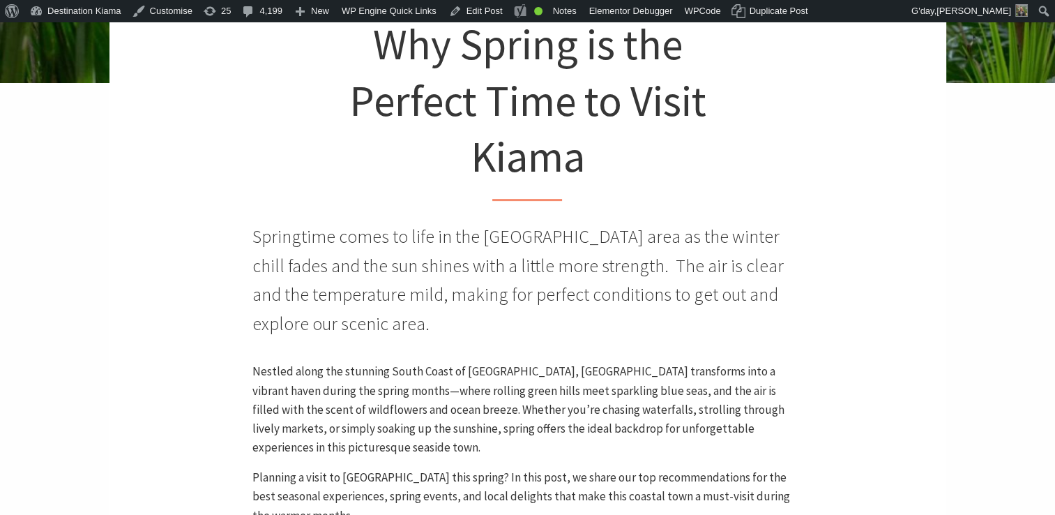
scroll to position [388, 0]
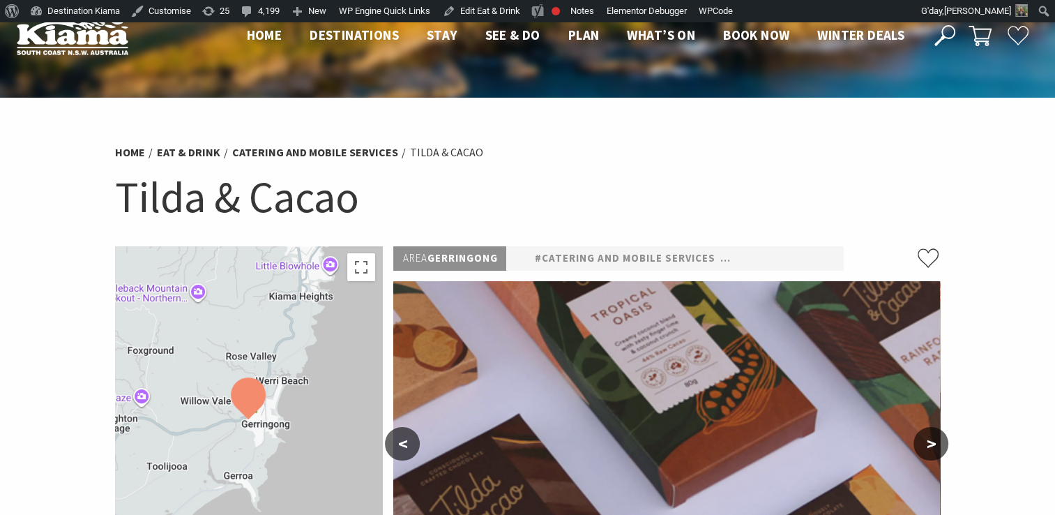
click at [948, 29] on icon at bounding box center [944, 35] width 21 height 21
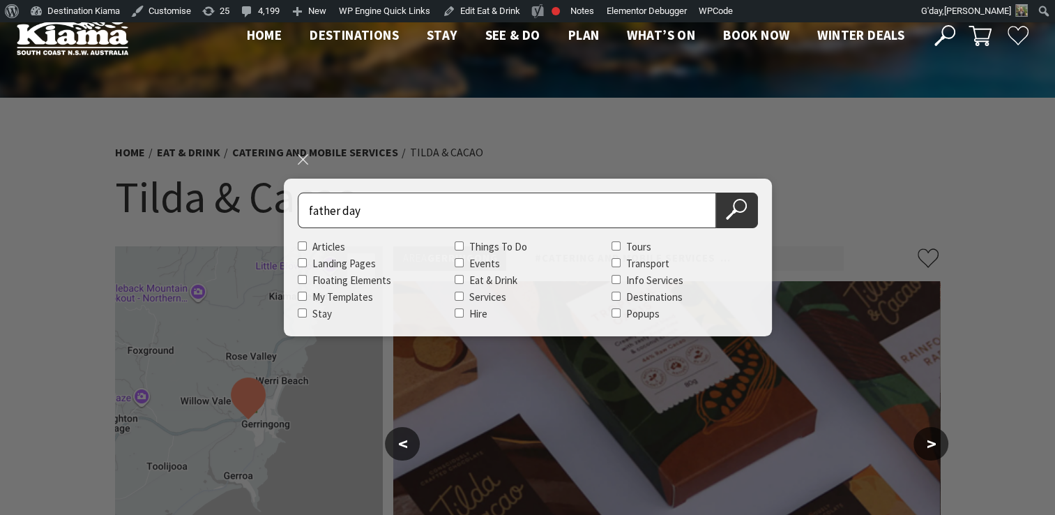
type input "father day"
click at [716, 192] on button "Search Now" at bounding box center [737, 210] width 42 height 36
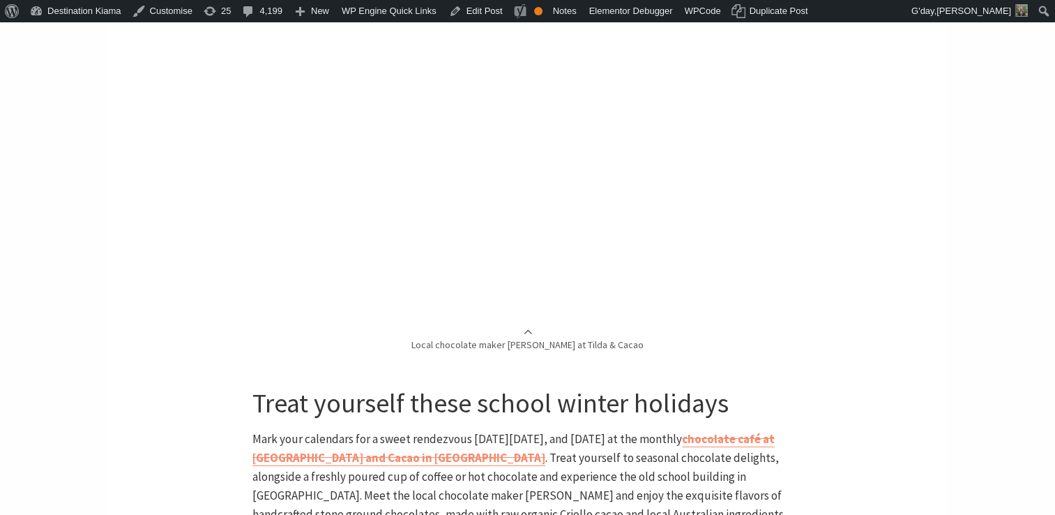
scroll to position [4809, 0]
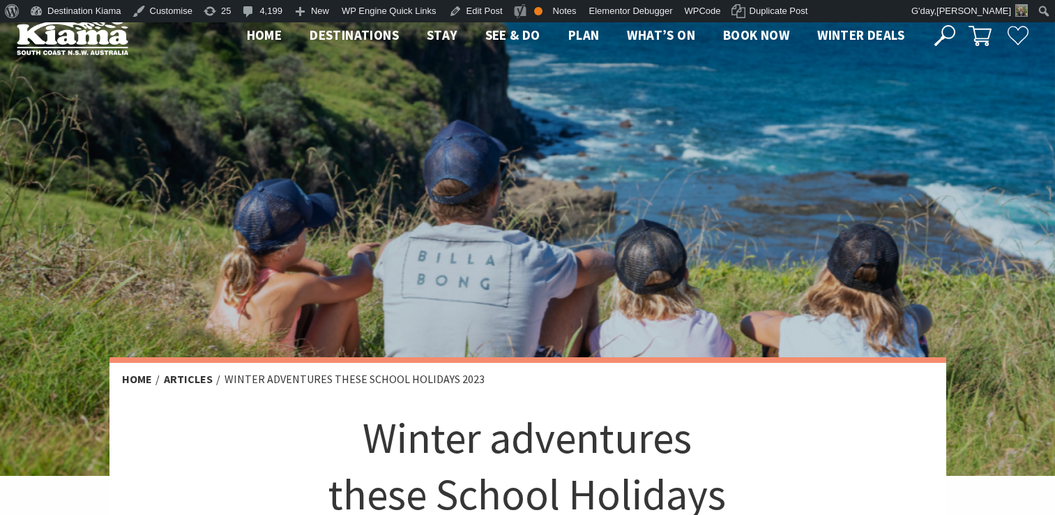
scroll to position [4809, 0]
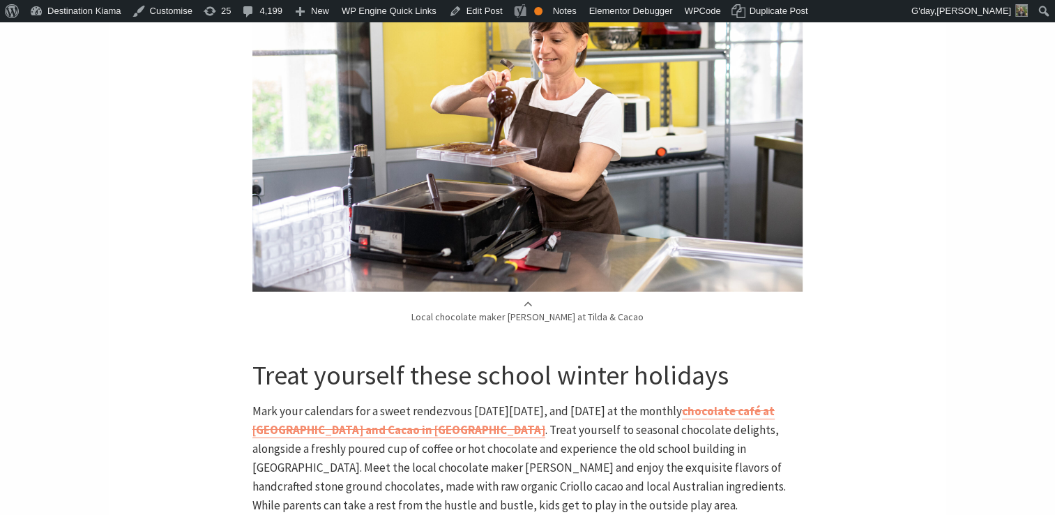
scroll to position [4835, 0]
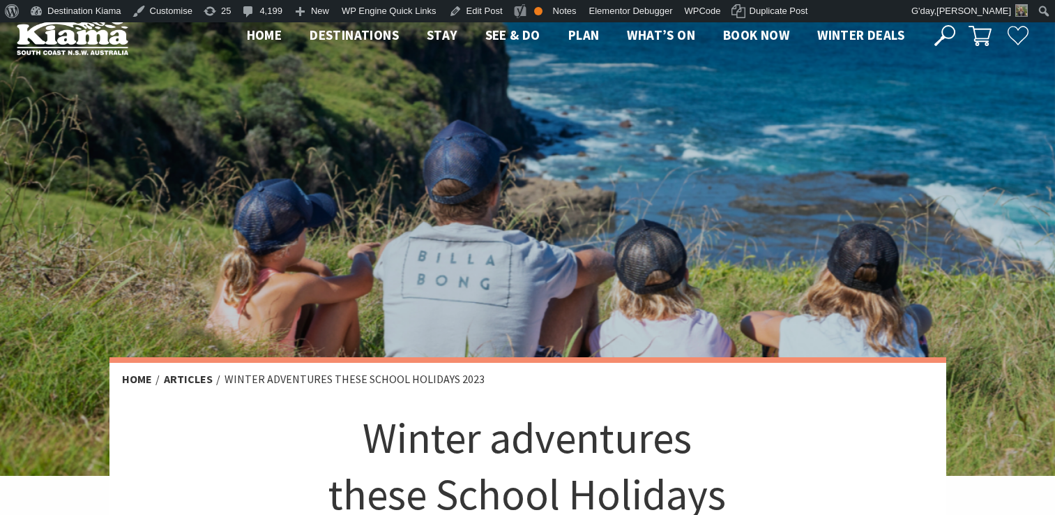
scroll to position [4835, 0]
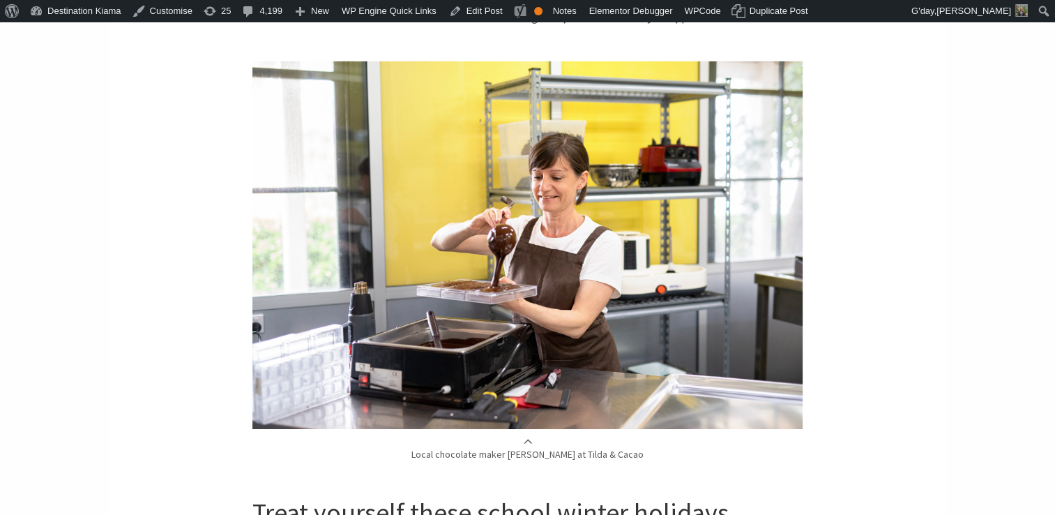
scroll to position [4929, 0]
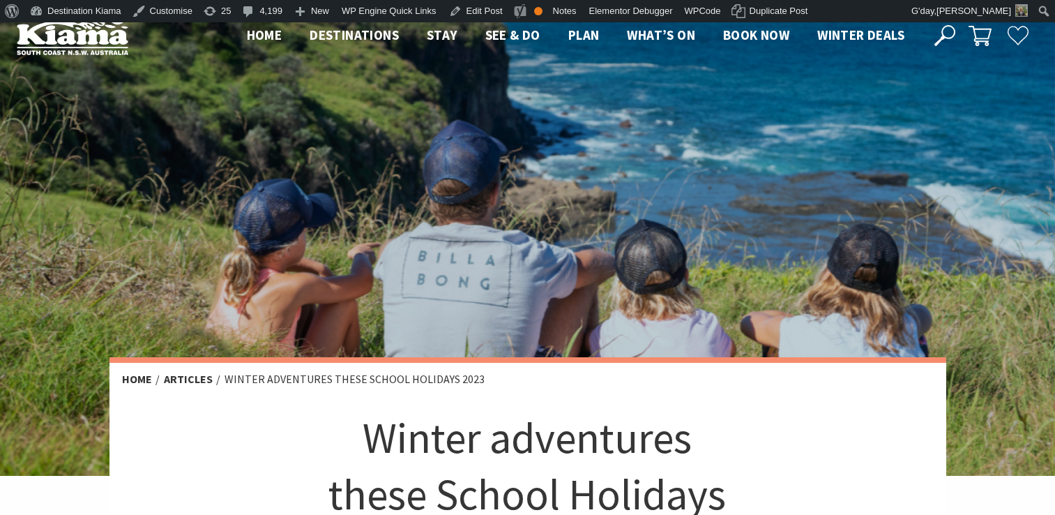
scroll to position [4929, 0]
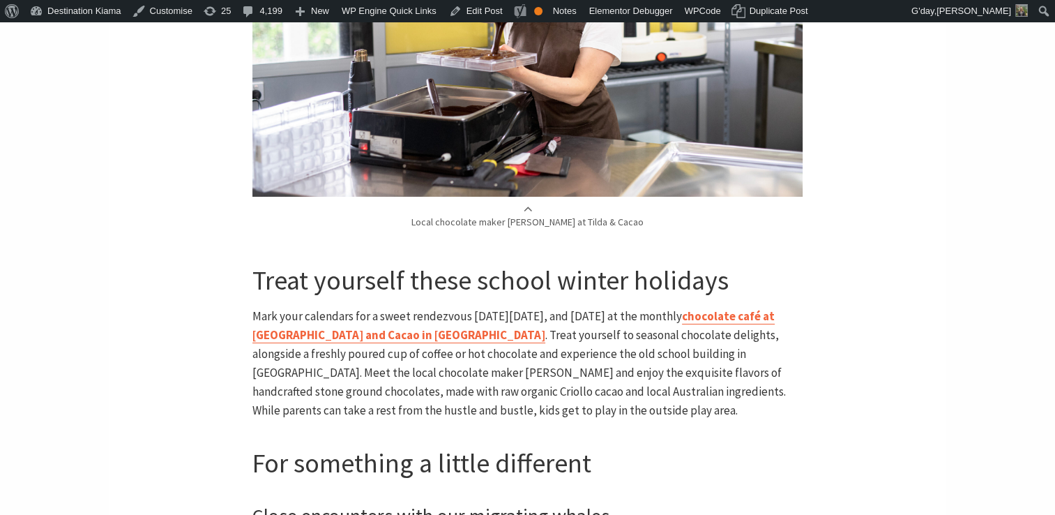
click at [432, 308] on link "chocolate café at [GEOGRAPHIC_DATA] and Cacao in [GEOGRAPHIC_DATA]" at bounding box center [513, 325] width 522 height 35
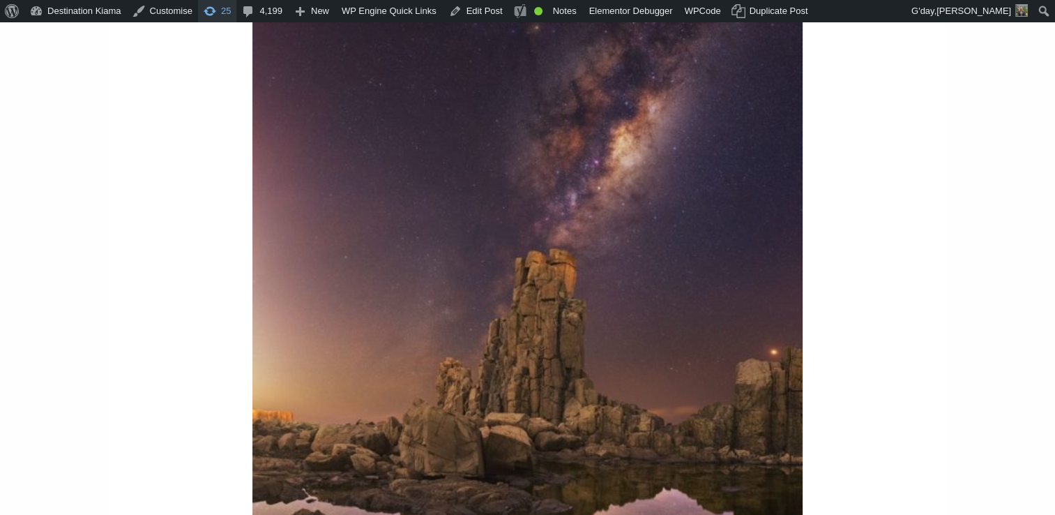
scroll to position [4990, 0]
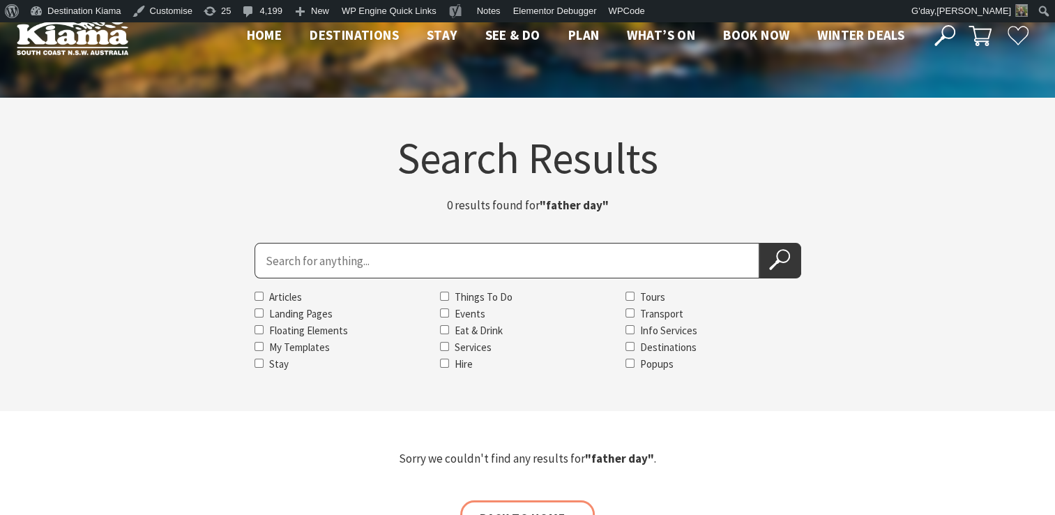
click at [301, 251] on input "Search for" at bounding box center [507, 261] width 505 height 36
type input "father"
click at [759, 243] on button "Search Now" at bounding box center [780, 261] width 42 height 36
click at [789, 276] on button "Search Now" at bounding box center [780, 261] width 42 height 36
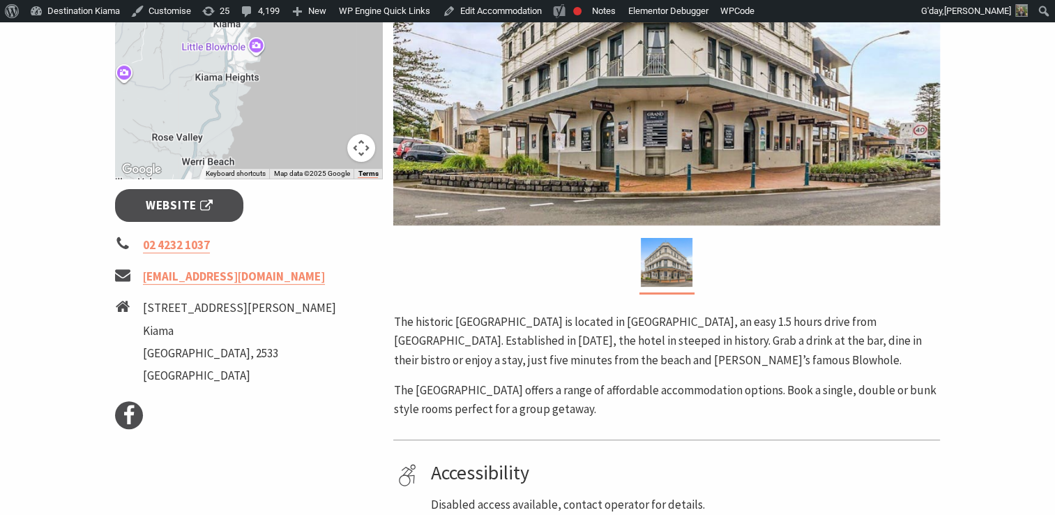
scroll to position [505, 0]
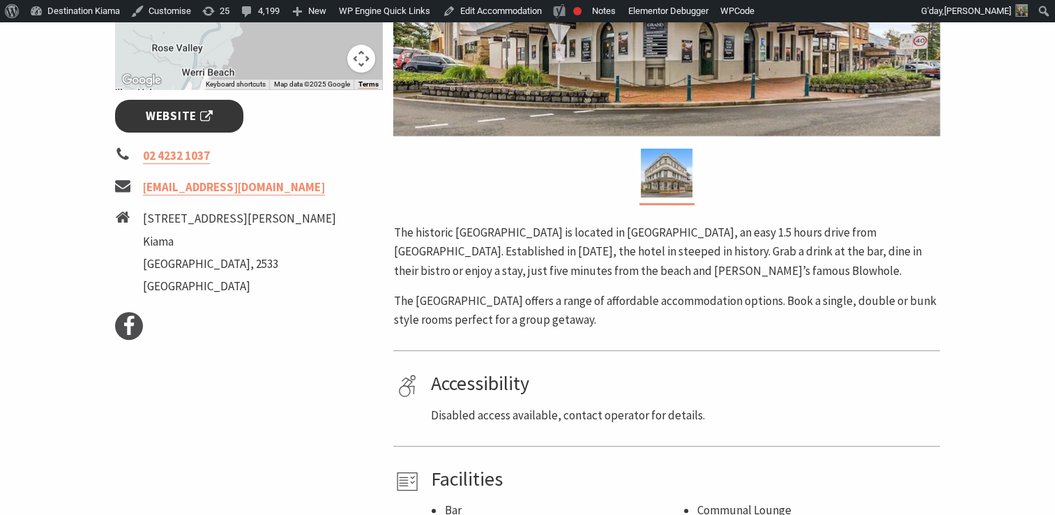
click at [201, 107] on span "Website" at bounding box center [179, 116] width 67 height 19
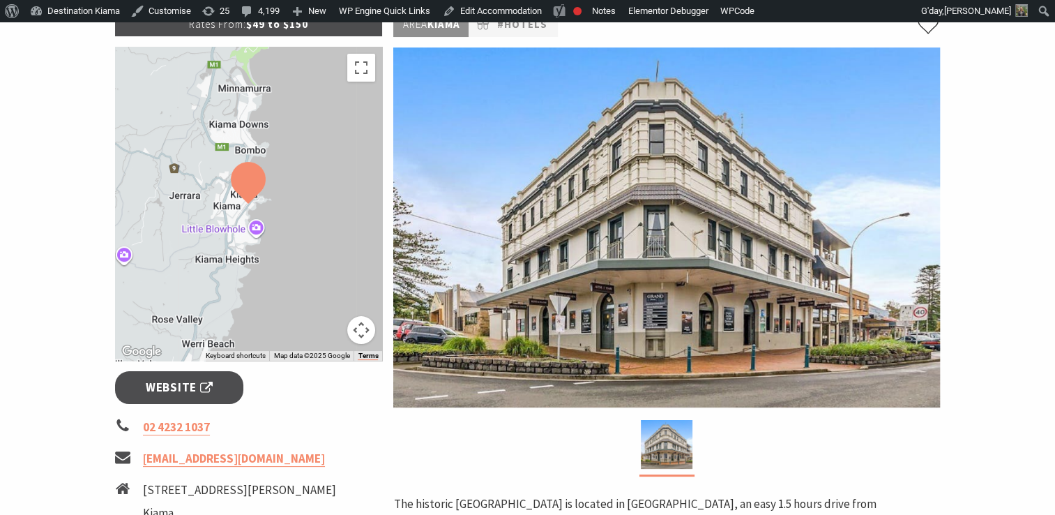
scroll to position [0, 0]
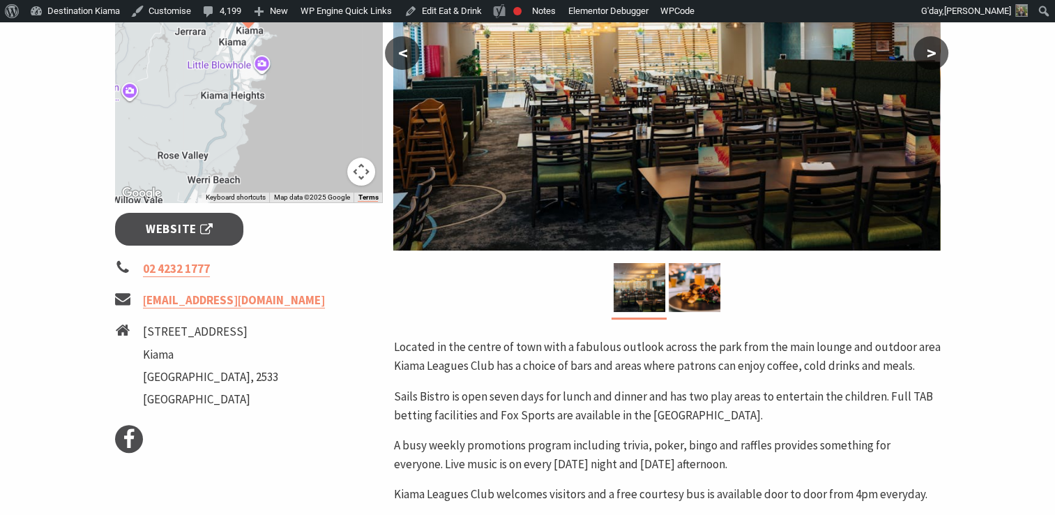
scroll to position [404, 0]
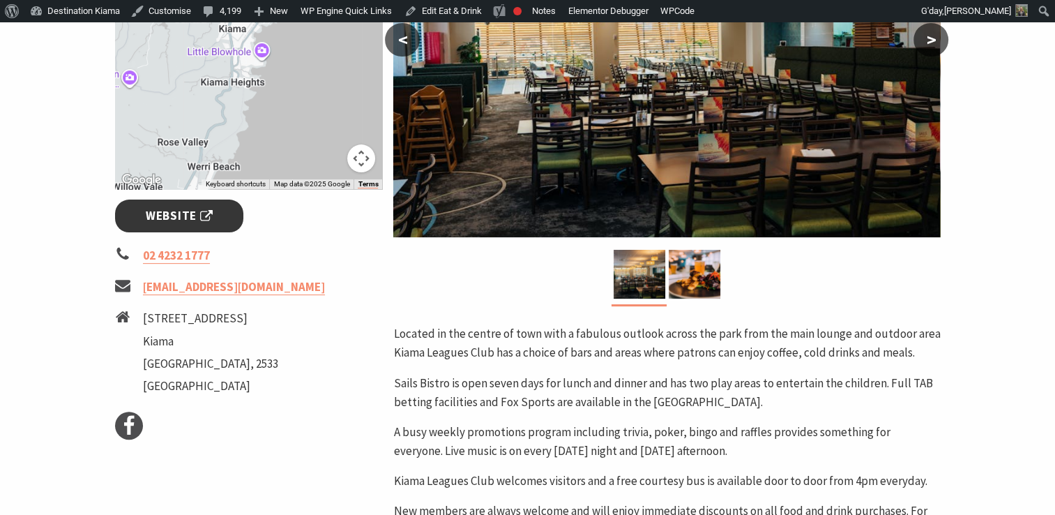
click at [217, 220] on link "Website" at bounding box center [179, 215] width 129 height 33
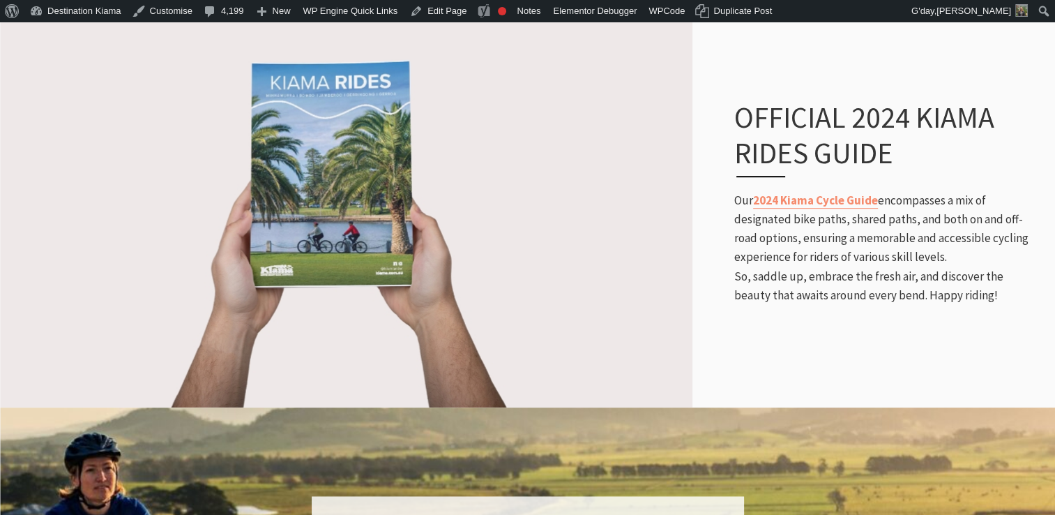
scroll to position [1062, 0]
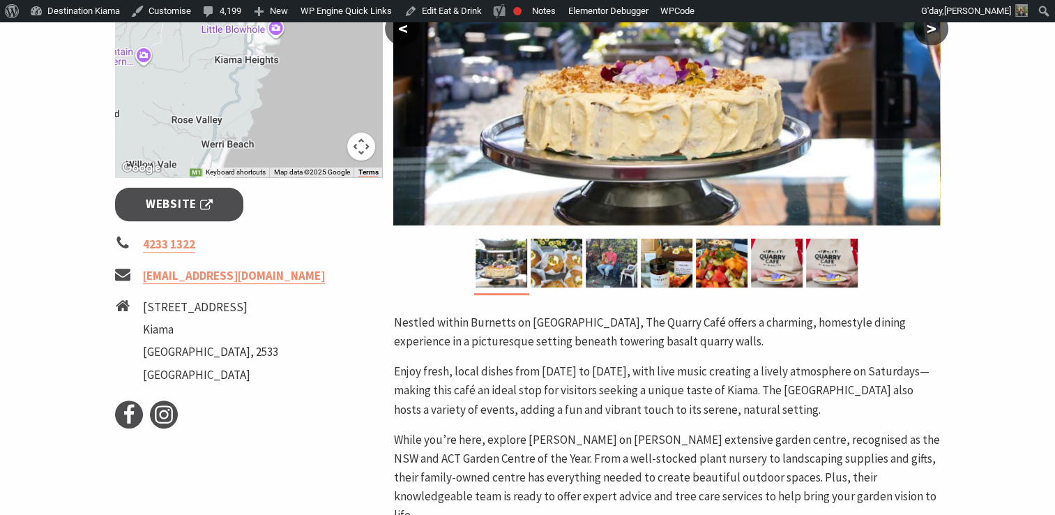
scroll to position [480, 0]
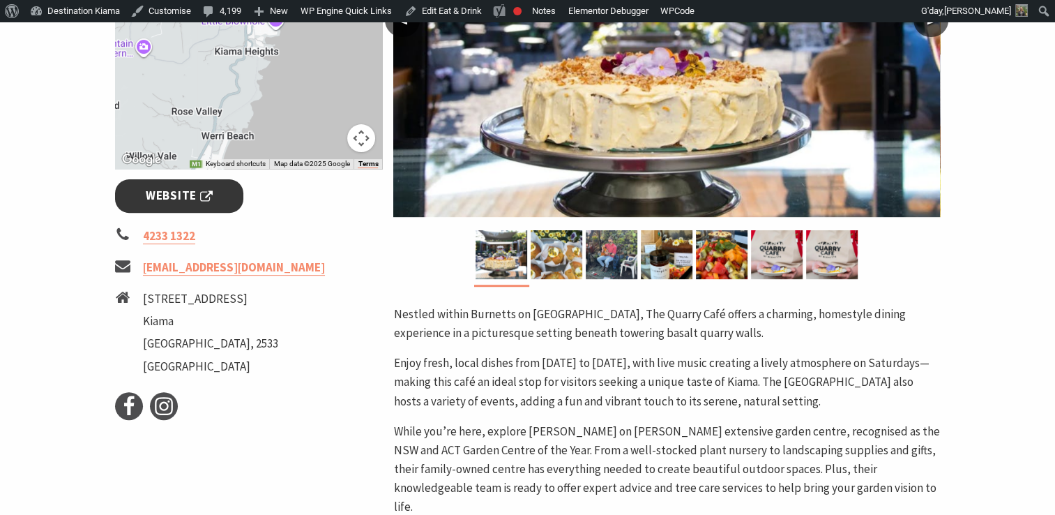
click at [197, 210] on link "Website" at bounding box center [179, 195] width 129 height 33
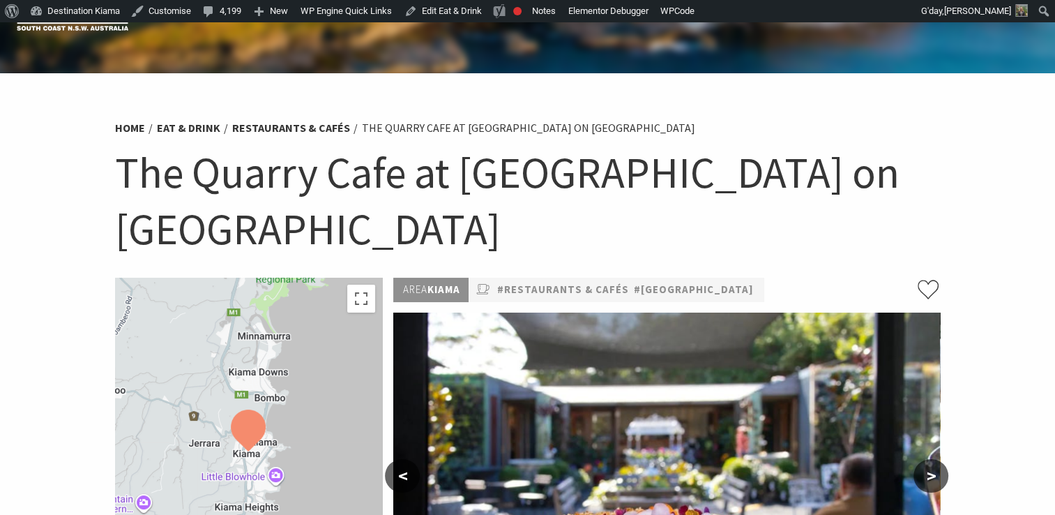
scroll to position [0, 0]
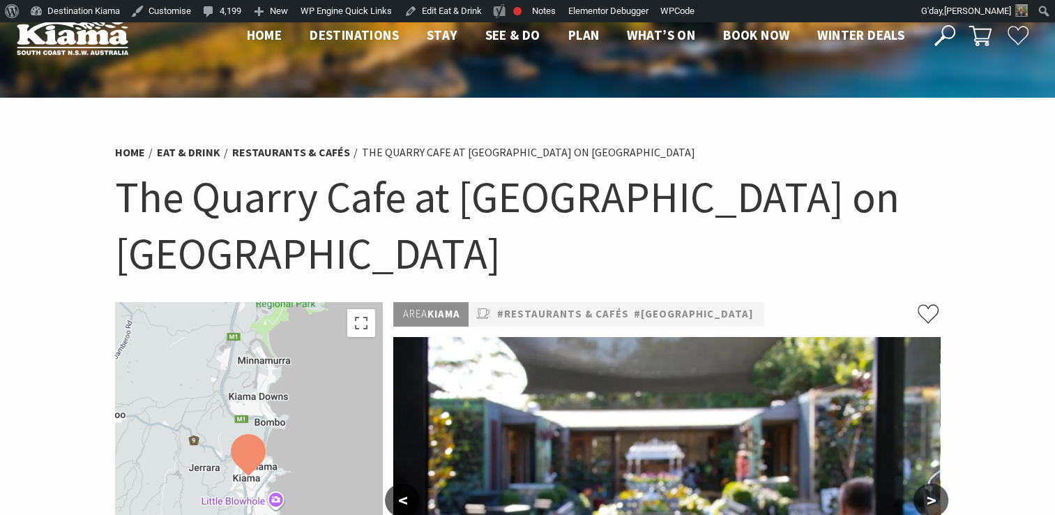
click at [935, 29] on icon at bounding box center [944, 35] width 21 height 21
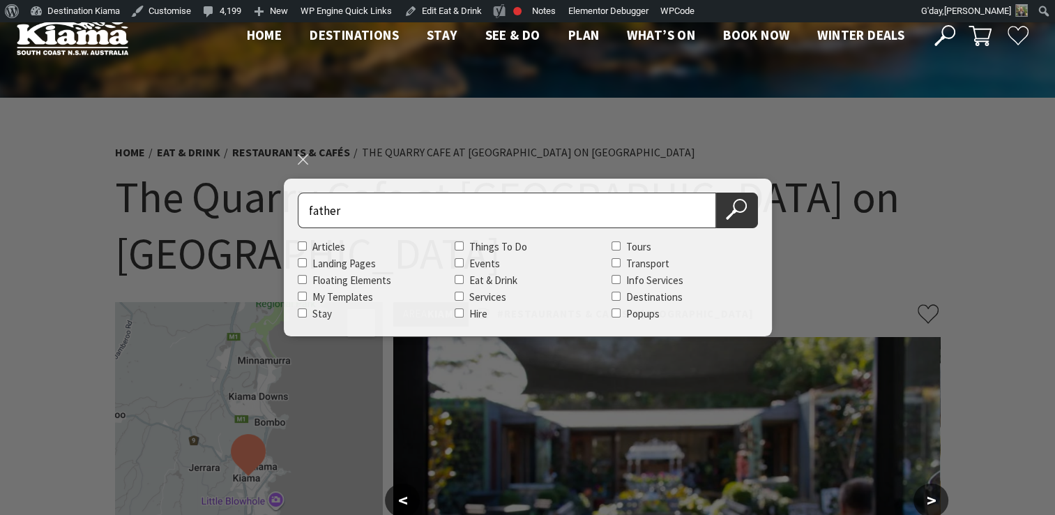
type input "father"
click at [716, 192] on button "Search Now" at bounding box center [737, 210] width 42 height 36
click at [743, 212] on icon at bounding box center [736, 209] width 21 height 21
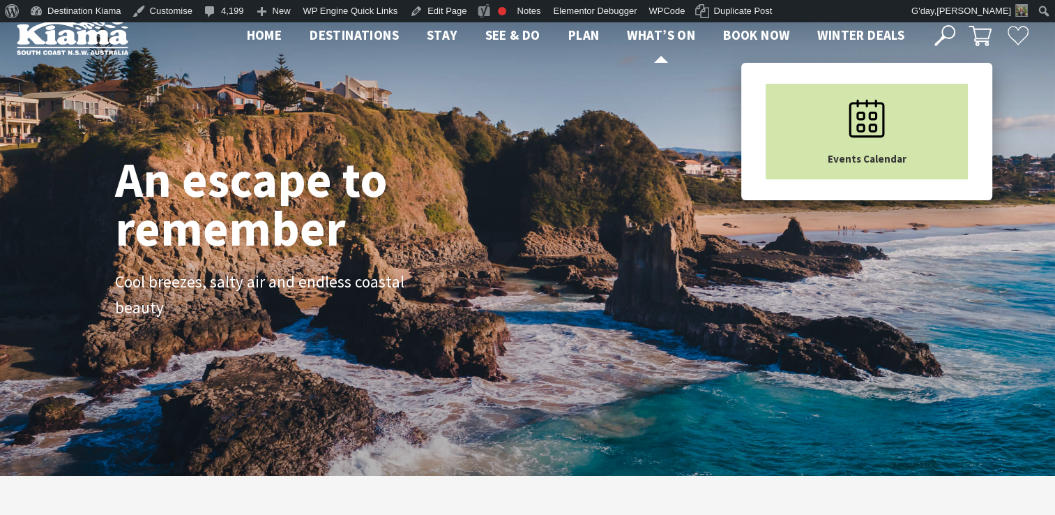
scroll to position [22, 1066]
click at [788, 105] on link "Events Calendar" at bounding box center [867, 132] width 202 height 96
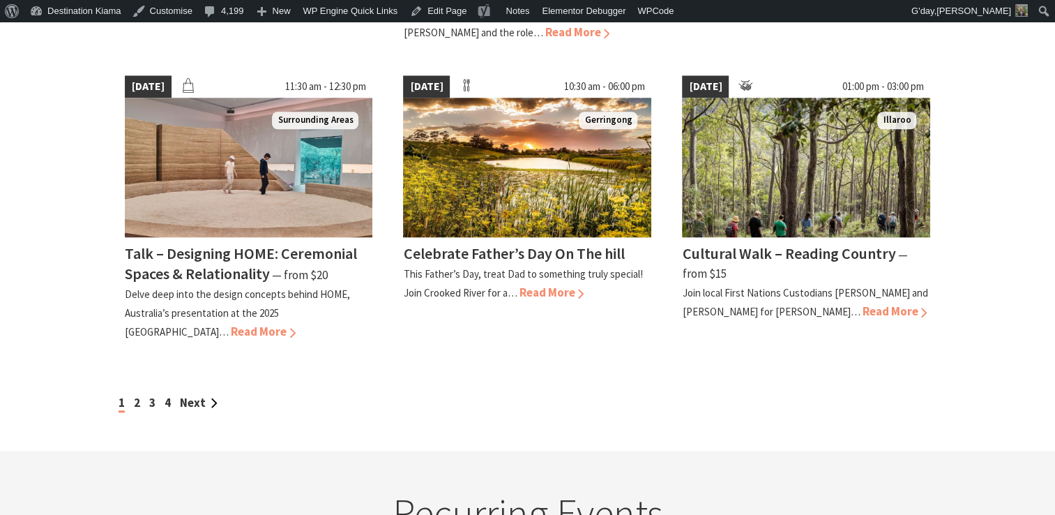
scroll to position [1282, 0]
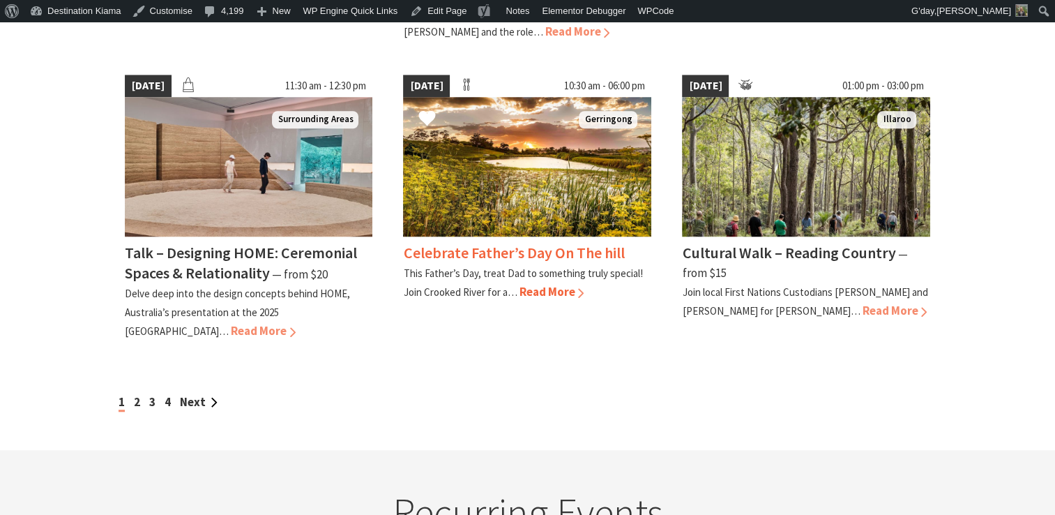
click at [543, 243] on h4 "Celebrate Father’s Day On The hill" at bounding box center [513, 253] width 221 height 20
click at [135, 394] on link "2" at bounding box center [137, 401] width 6 height 15
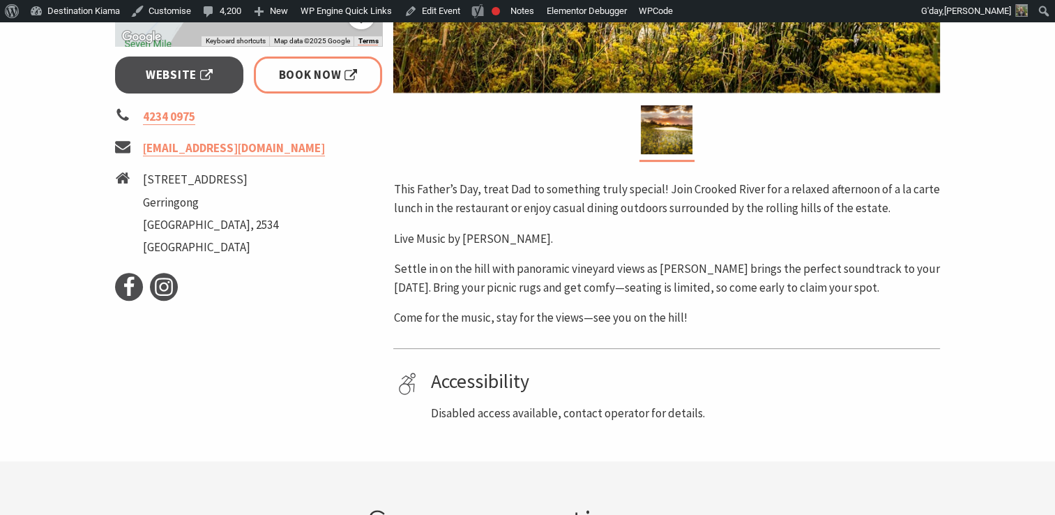
scroll to position [549, 0]
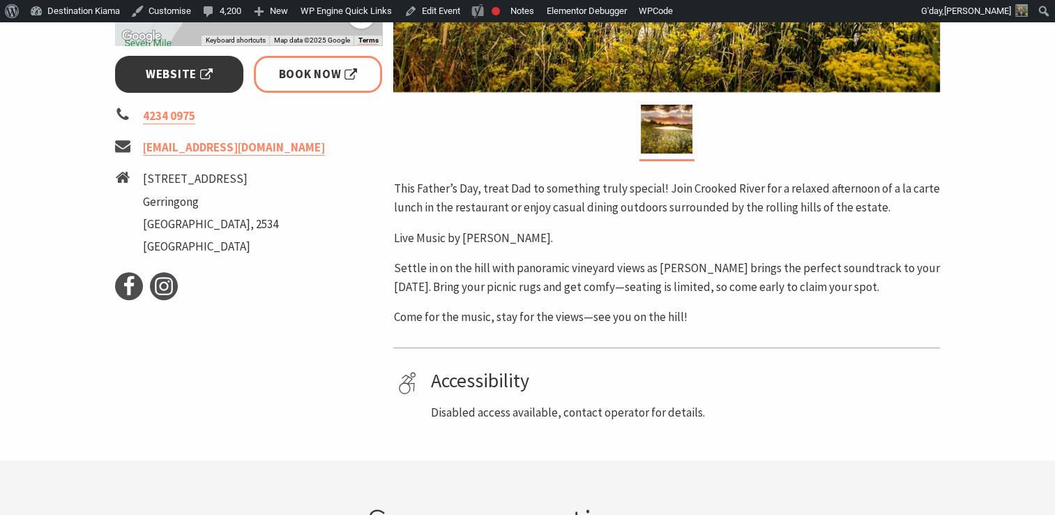
click at [209, 81] on span "Website" at bounding box center [179, 74] width 67 height 19
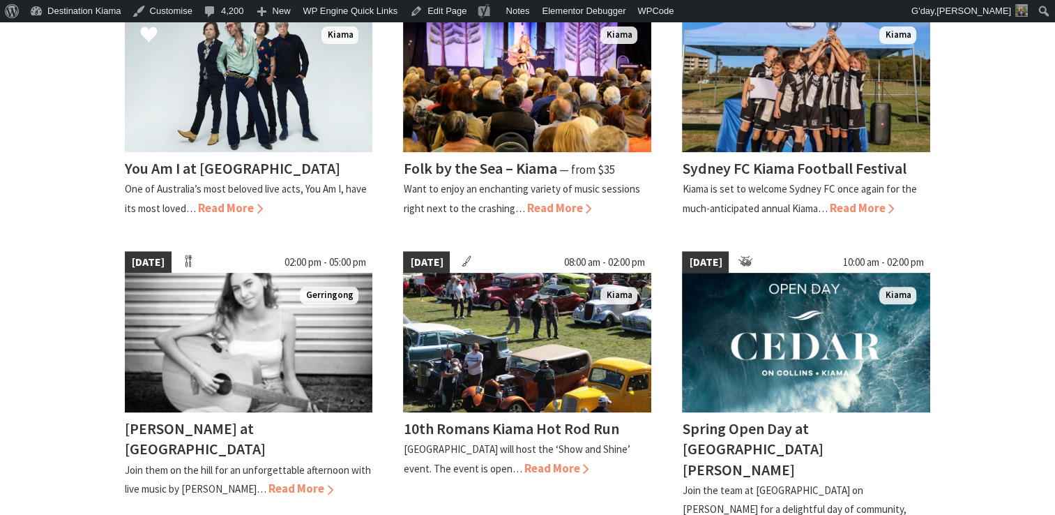
scroll to position [466, 0]
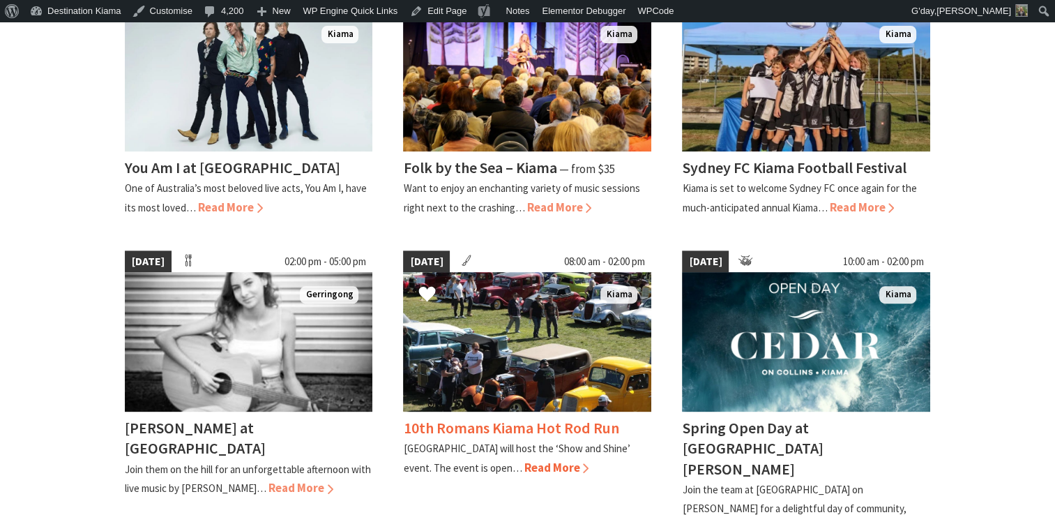
click at [543, 427] on h4 "10th Romans Kiama Hot Rod Run" at bounding box center [510, 428] width 215 height 20
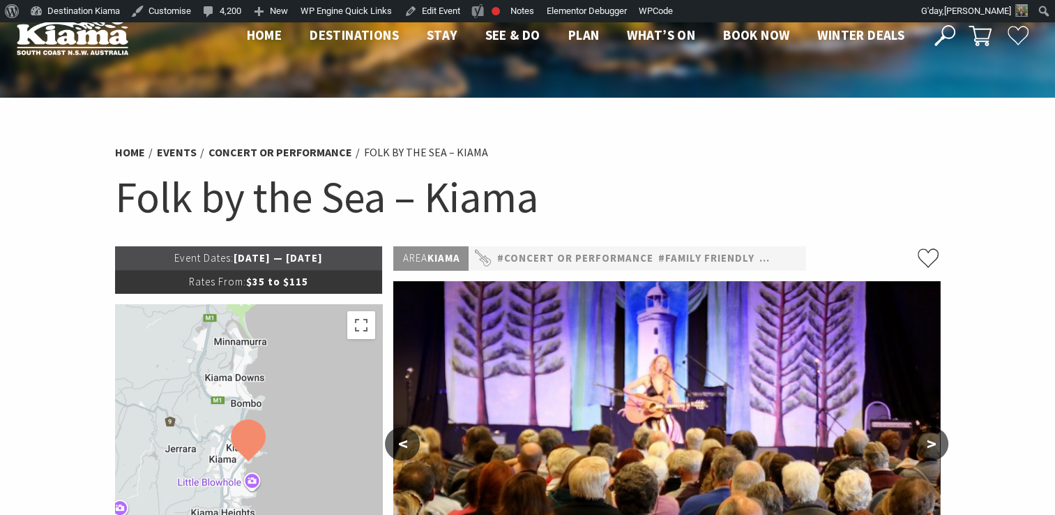
scroll to position [25, 0]
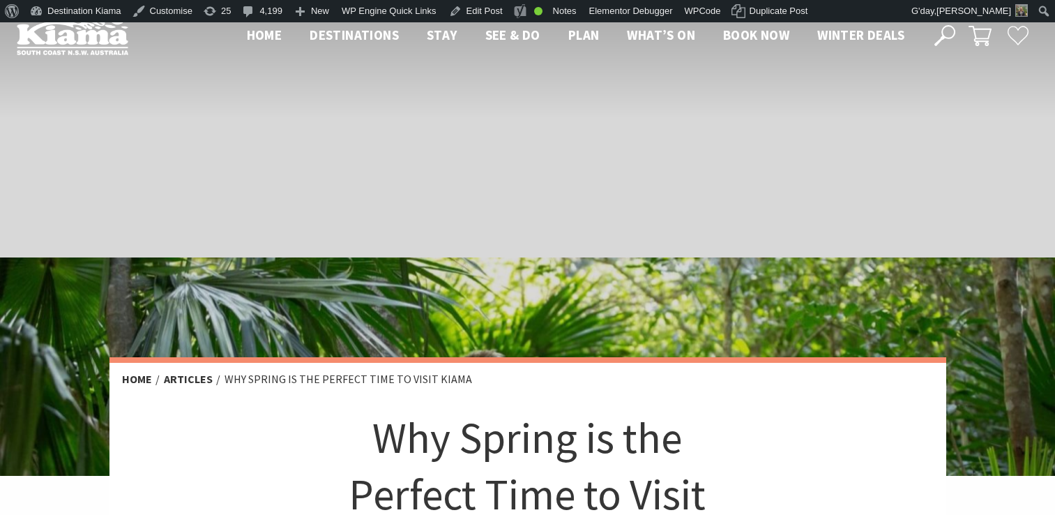
scroll to position [4990, 0]
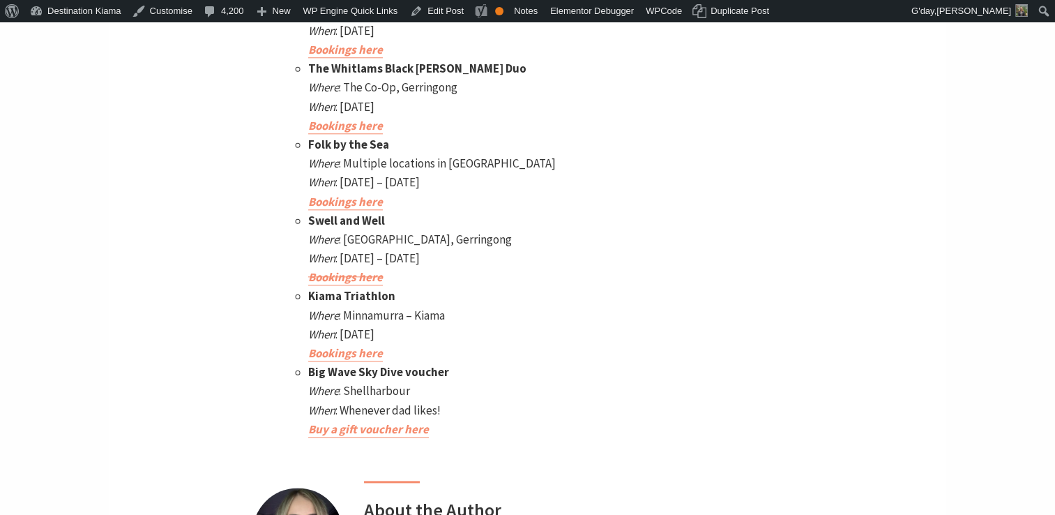
scroll to position [6805, 0]
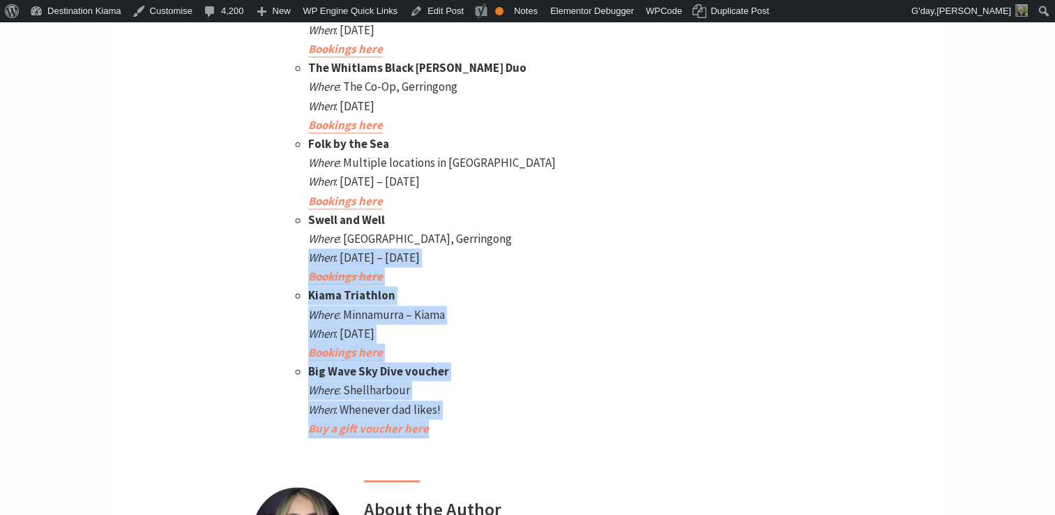
drag, startPoint x: 474, startPoint y: 342, endPoint x: 303, endPoint y: 130, distance: 272.2
click at [303, 130] on ul "Land of Milk & Honey ft. Ross Wilson (from Daddy Cool and Mondo Rock) Where : T…" at bounding box center [527, 172] width 550 height 531
copy ul "Swell and Well Where : Seacliff House, Gerringong When : Monday 23 – Friday 27 …"
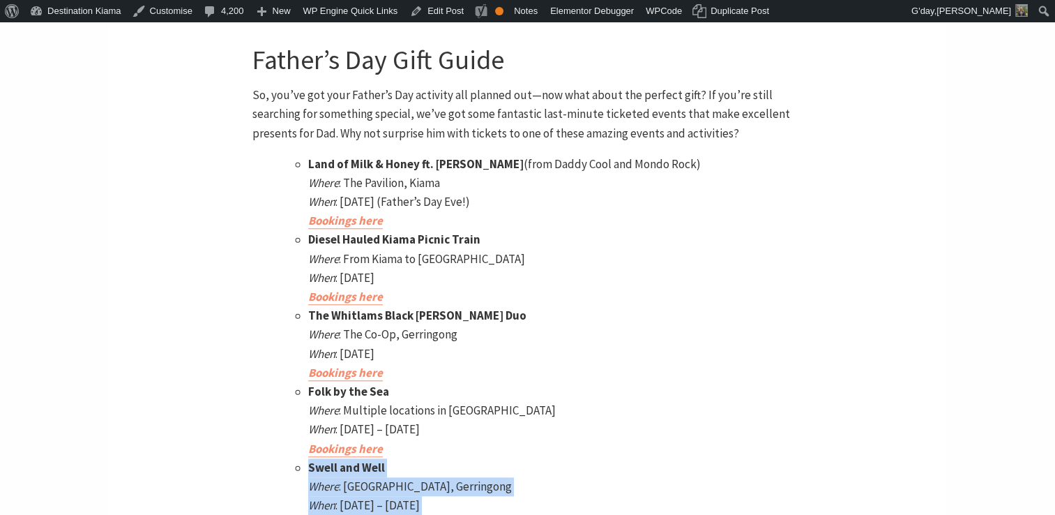
scroll to position [6512, 0]
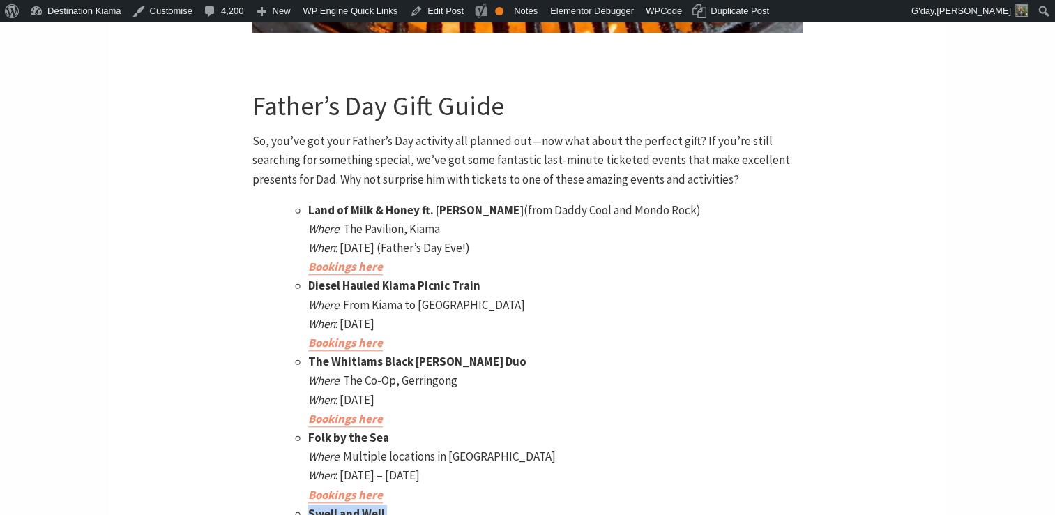
drag, startPoint x: 306, startPoint y: 112, endPoint x: 480, endPoint y: 234, distance: 212.2
click at [480, 234] on ul "Land of Milk & Honey ft. Ross Wilson (from Daddy Cool and Mondo Rock) Where : T…" at bounding box center [527, 466] width 550 height 531
drag, startPoint x: 480, startPoint y: 234, endPoint x: 434, endPoint y: 17, distance: 222.2
click at [434, 17] on link "Edit Post" at bounding box center [436, 11] width 65 height 22
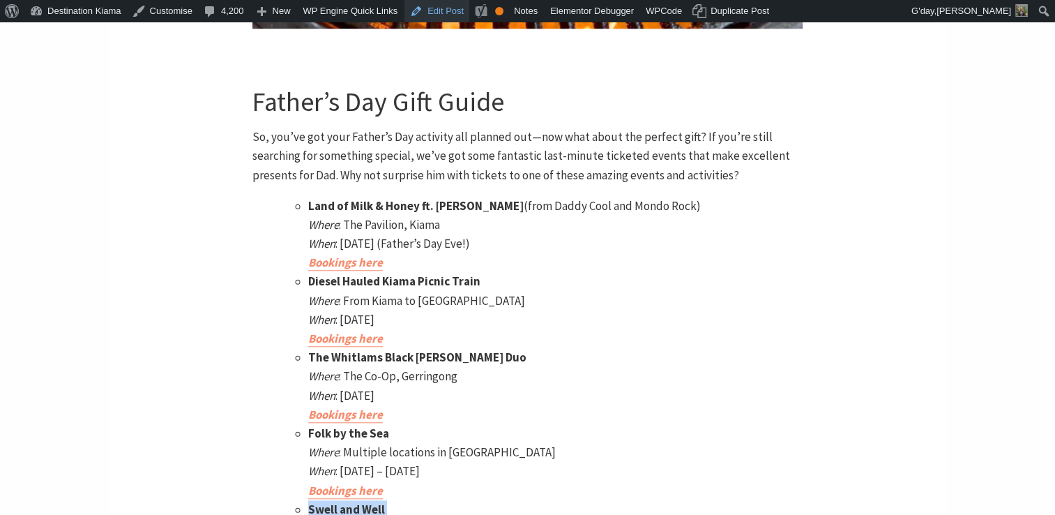
scroll to position [6517, 0]
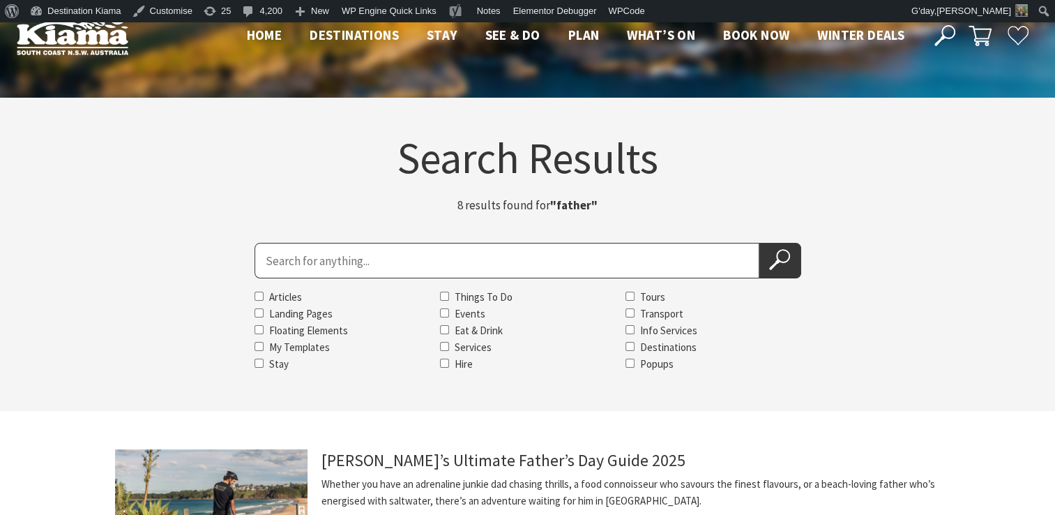
scroll to position [262, 0]
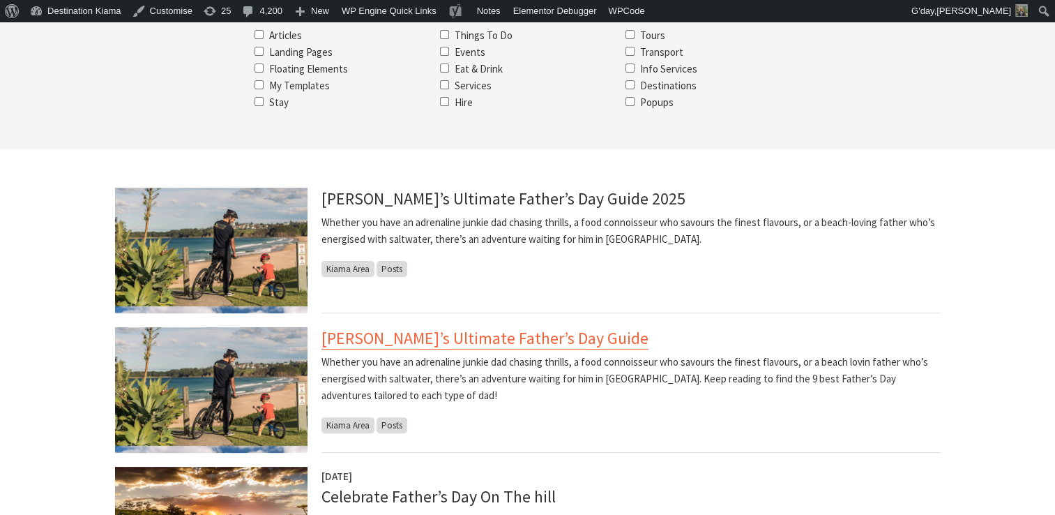
click at [483, 339] on link "[PERSON_NAME]’s Ultimate Father’s Day Guide" at bounding box center [484, 338] width 327 height 22
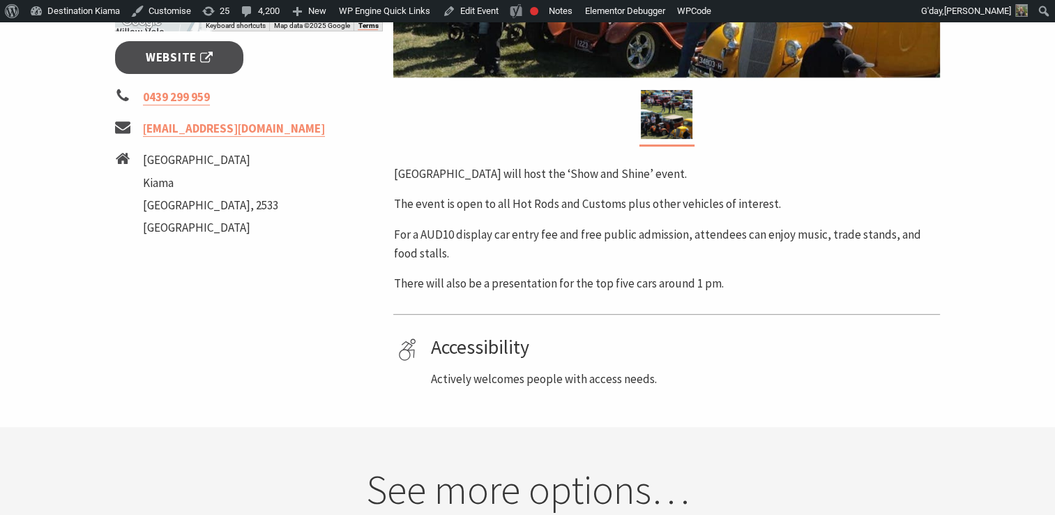
scroll to position [565, 0]
